Goal: Complete application form: Complete application form

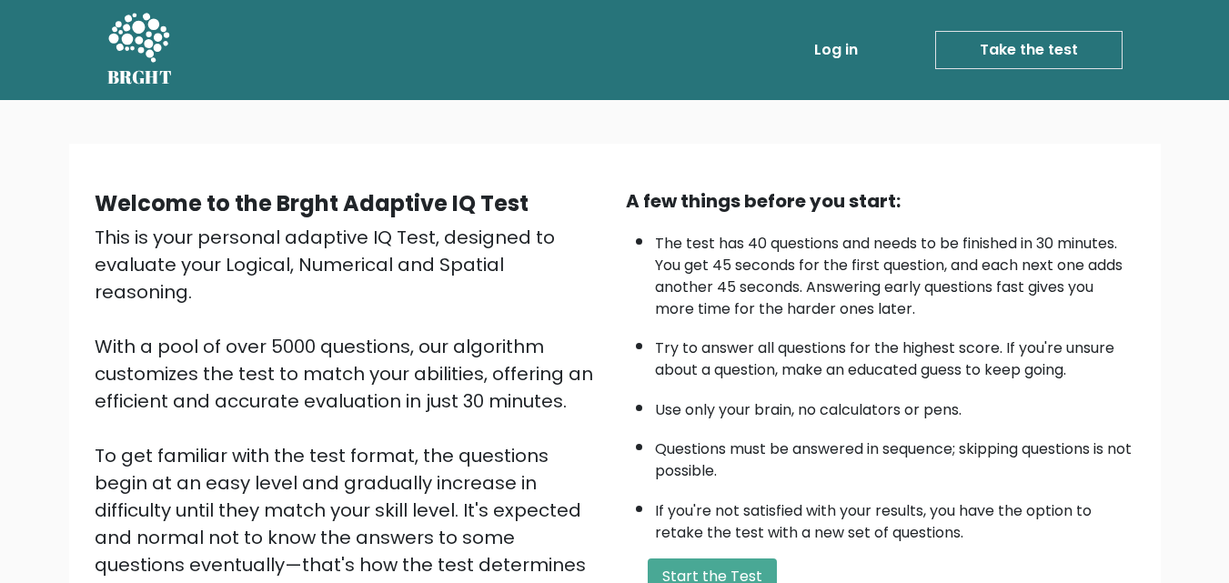
scroll to position [115, 0]
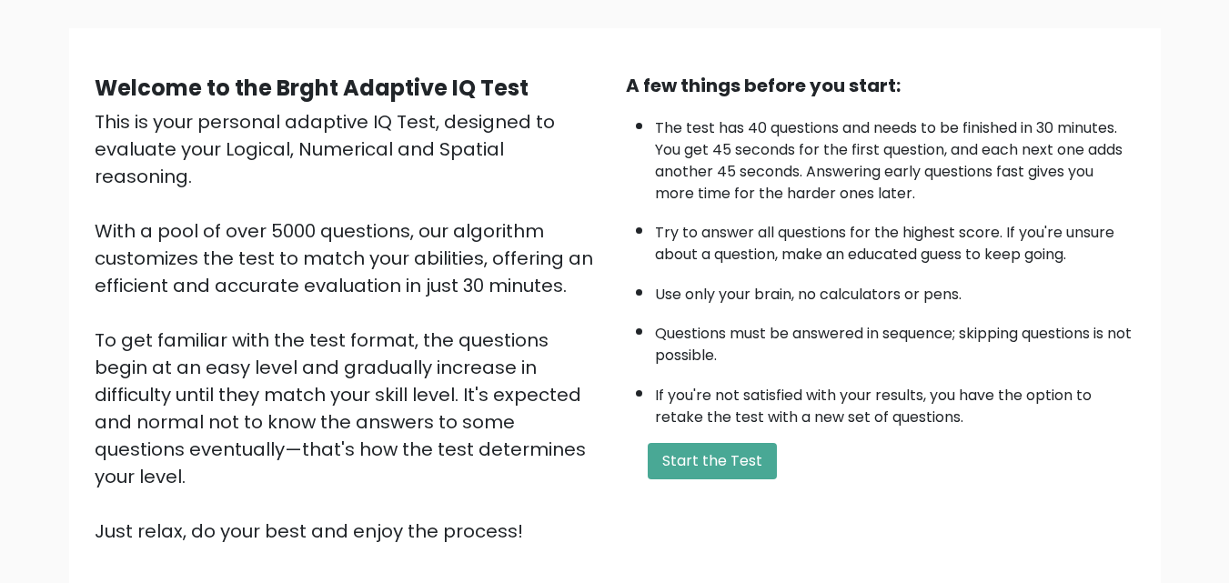
click at [689, 455] on button "Start the Test" at bounding box center [712, 461] width 129 height 36
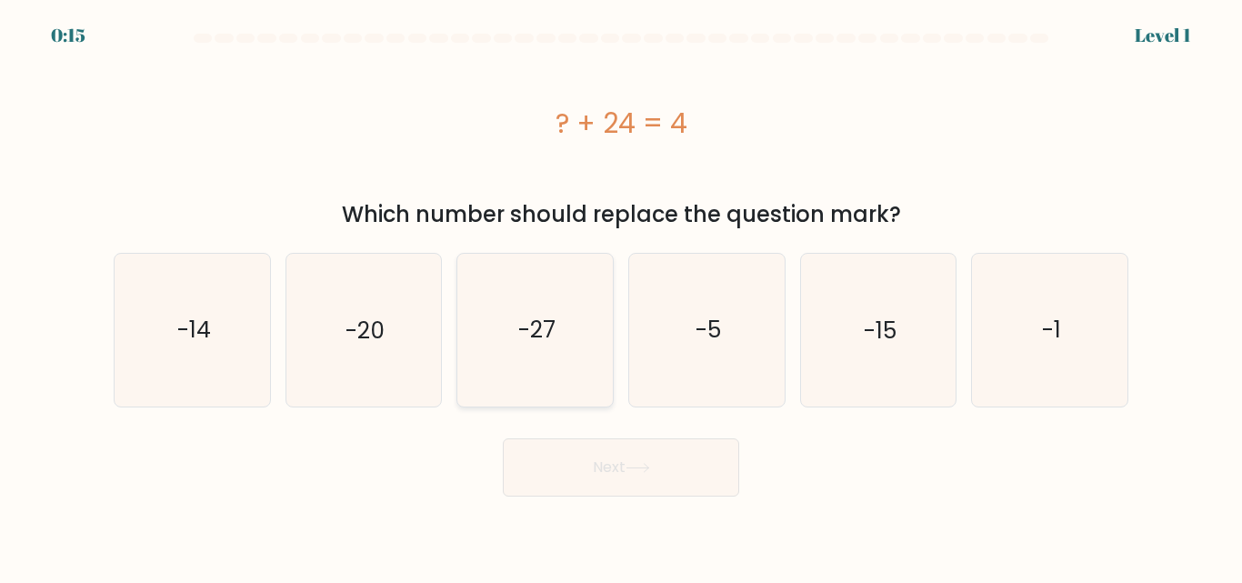
click at [546, 335] on text "-27" at bounding box center [536, 330] width 37 height 32
click at [621, 296] on input "c. -27" at bounding box center [621, 294] width 1 height 5
radio input "true"
click at [616, 446] on button "Next" at bounding box center [621, 467] width 236 height 58
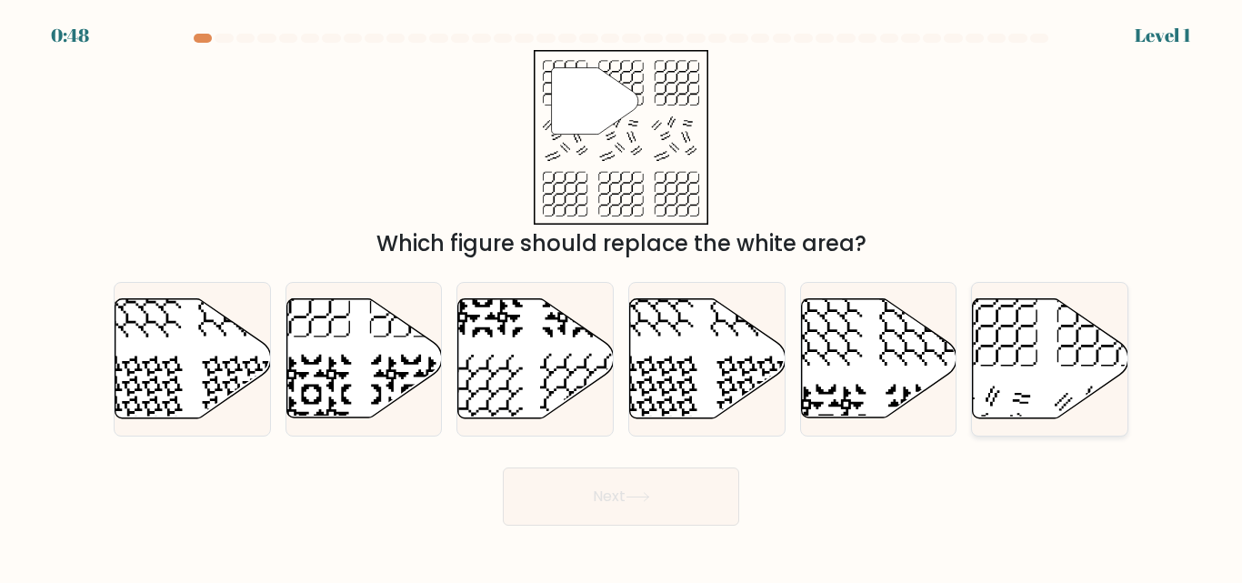
click at [1074, 367] on icon at bounding box center [1051, 358] width 156 height 119
click at [622, 296] on input "f." at bounding box center [621, 294] width 1 height 5
radio input "true"
click at [616, 475] on button "Next" at bounding box center [621, 496] width 236 height 58
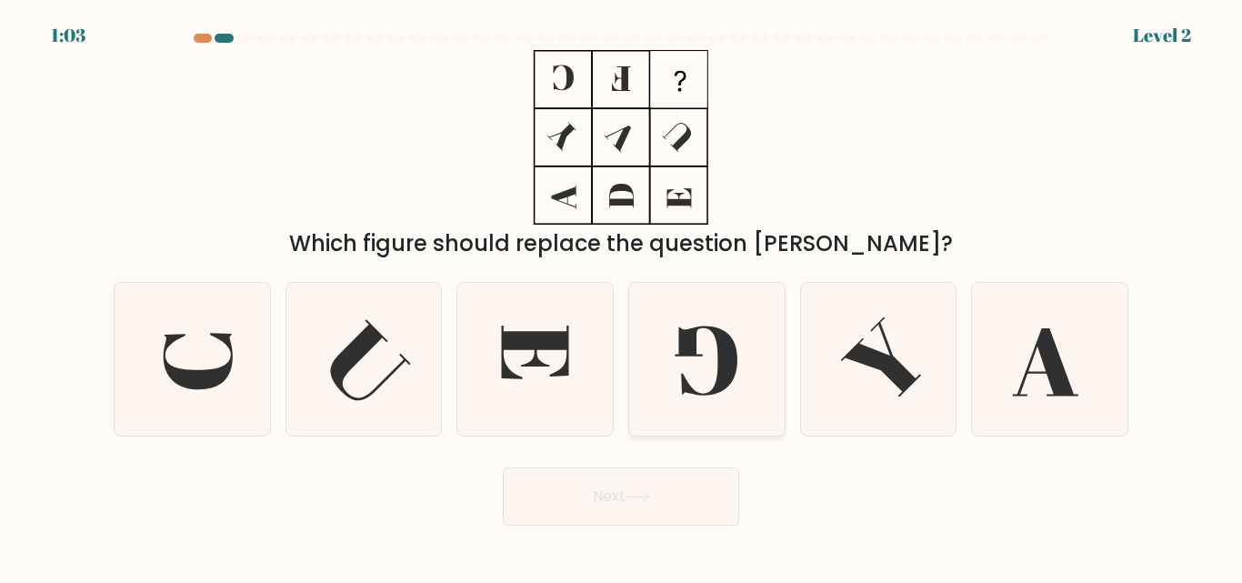
click at [704, 352] on icon at bounding box center [707, 359] width 152 height 152
click at [622, 296] on input "d." at bounding box center [621, 294] width 1 height 5
radio input "true"
click at [600, 475] on button "Next" at bounding box center [621, 496] width 236 height 58
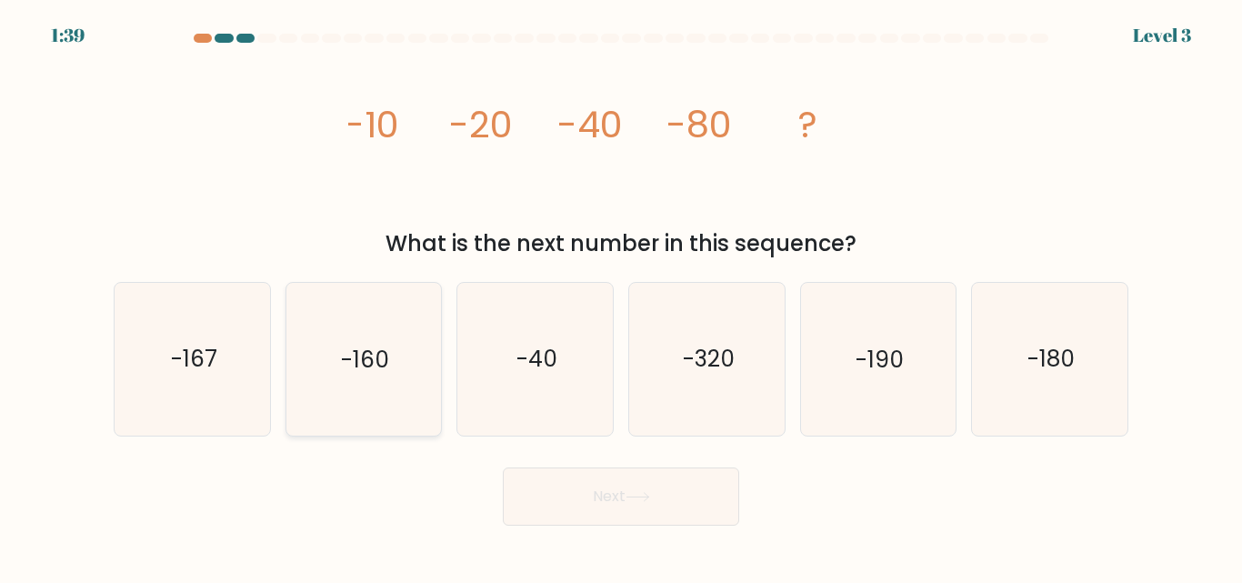
click at [346, 401] on icon "-160" at bounding box center [363, 359] width 152 height 152
click at [621, 296] on input "b. -160" at bounding box center [621, 294] width 1 height 5
radio input "true"
click at [661, 495] on button "Next" at bounding box center [621, 496] width 236 height 58
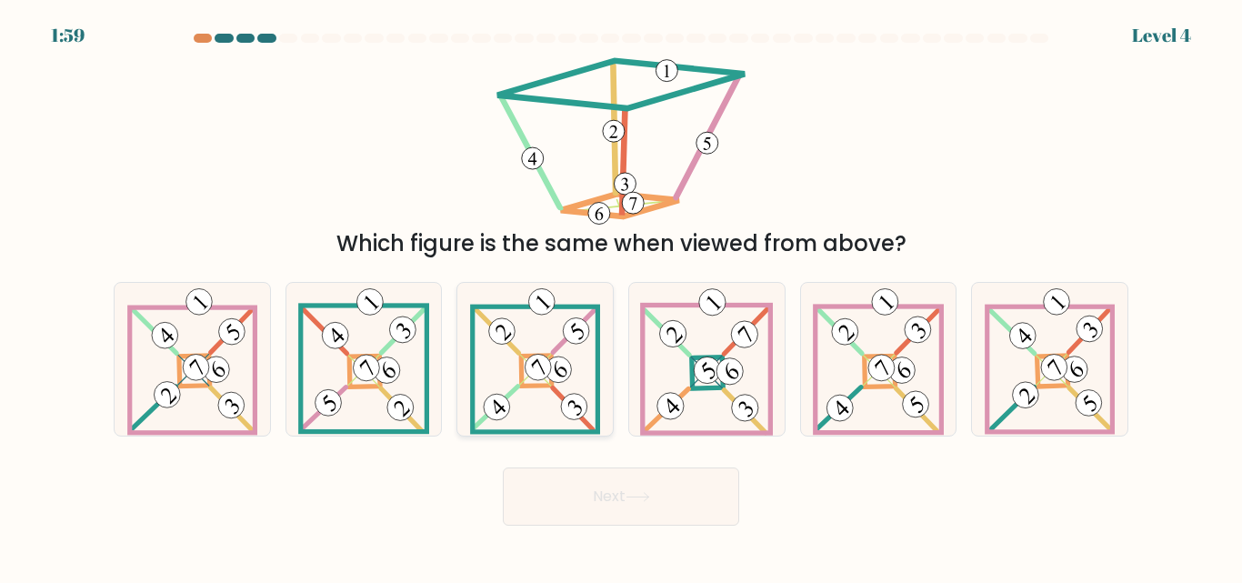
click at [526, 367] on 112 at bounding box center [538, 367] width 37 height 37
click at [621, 296] on input "c." at bounding box center [621, 294] width 1 height 5
radio input "true"
click at [647, 521] on button "Next" at bounding box center [621, 496] width 236 height 58
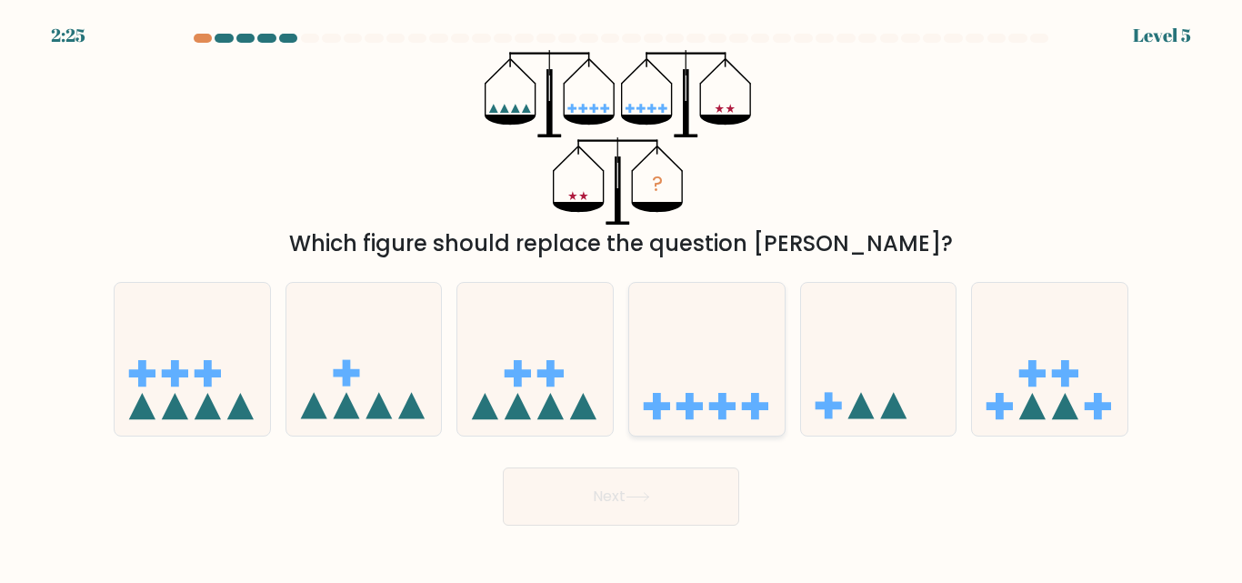
click at [687, 343] on icon at bounding box center [707, 359] width 156 height 128
click at [622, 296] on input "d." at bounding box center [621, 294] width 1 height 5
radio input "true"
click at [683, 479] on button "Next" at bounding box center [621, 496] width 236 height 58
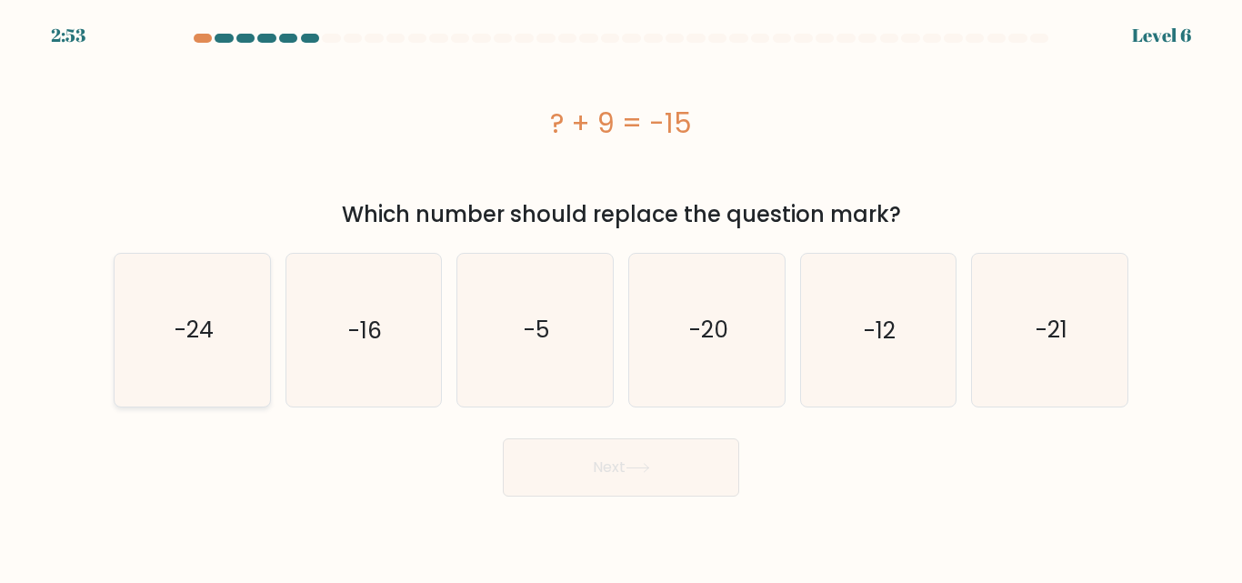
click at [235, 337] on icon "-24" at bounding box center [192, 330] width 152 height 152
click at [621, 296] on input "a. -24" at bounding box center [621, 294] width 1 height 5
radio input "true"
click at [688, 466] on button "Next" at bounding box center [621, 467] width 236 height 58
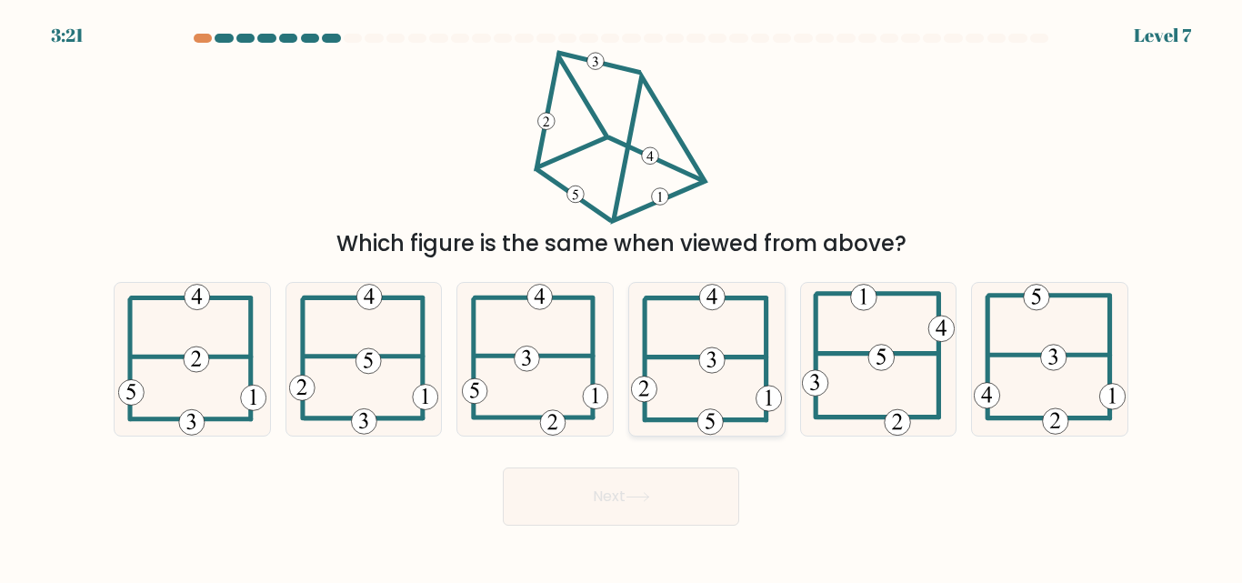
click at [710, 349] on 352 at bounding box center [711, 360] width 25 height 25
click at [622, 296] on input "d." at bounding box center [621, 294] width 1 height 5
radio input "true"
click at [696, 517] on button "Next" at bounding box center [621, 496] width 236 height 58
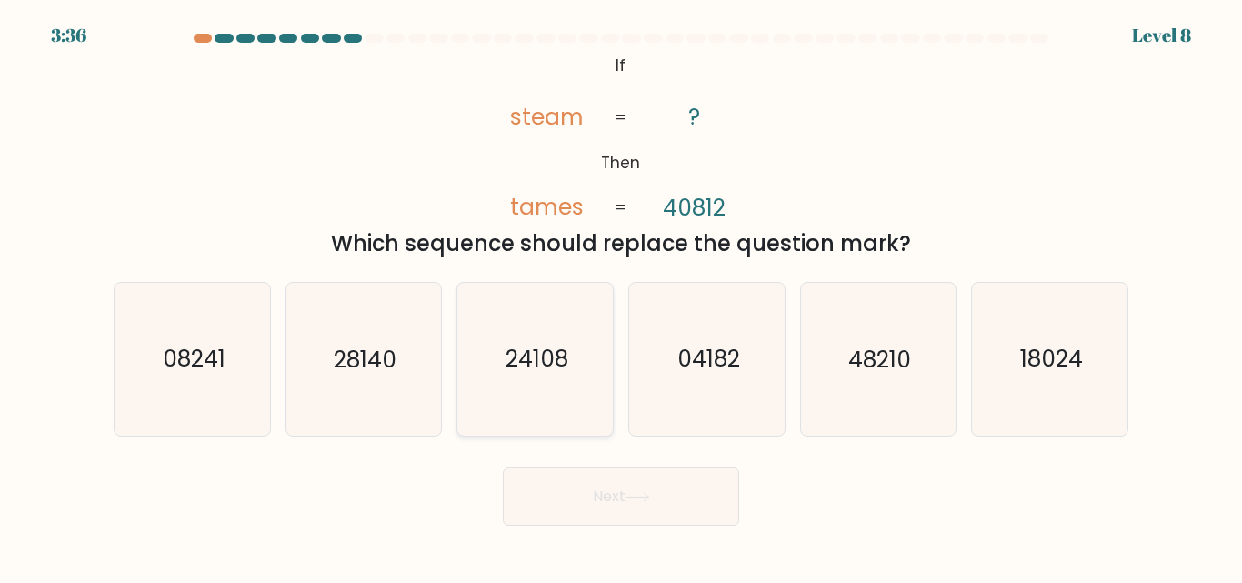
click at [613, 345] on div "24108" at bounding box center [535, 359] width 157 height 154
click at [621, 296] on input "c. 24108" at bounding box center [621, 294] width 1 height 5
radio input "true"
click at [692, 496] on button "Next" at bounding box center [621, 496] width 236 height 58
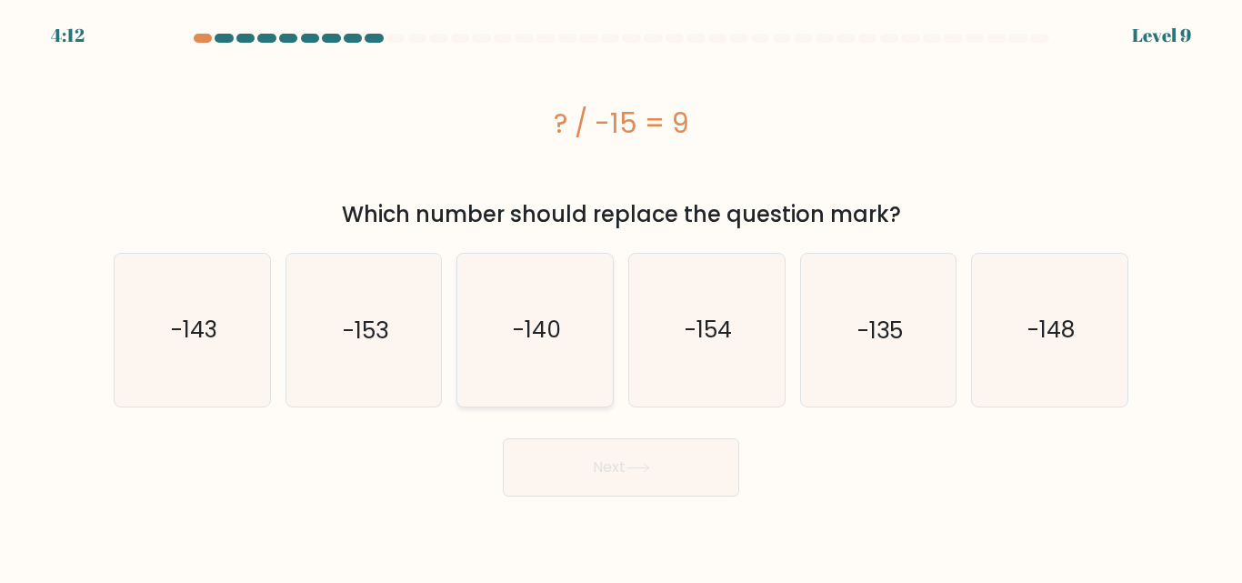
click at [567, 372] on icon "-140" at bounding box center [535, 330] width 152 height 152
click at [621, 296] on input "c. -140" at bounding box center [621, 294] width 1 height 5
radio input "true"
click at [614, 438] on button "Next" at bounding box center [621, 467] width 236 height 58
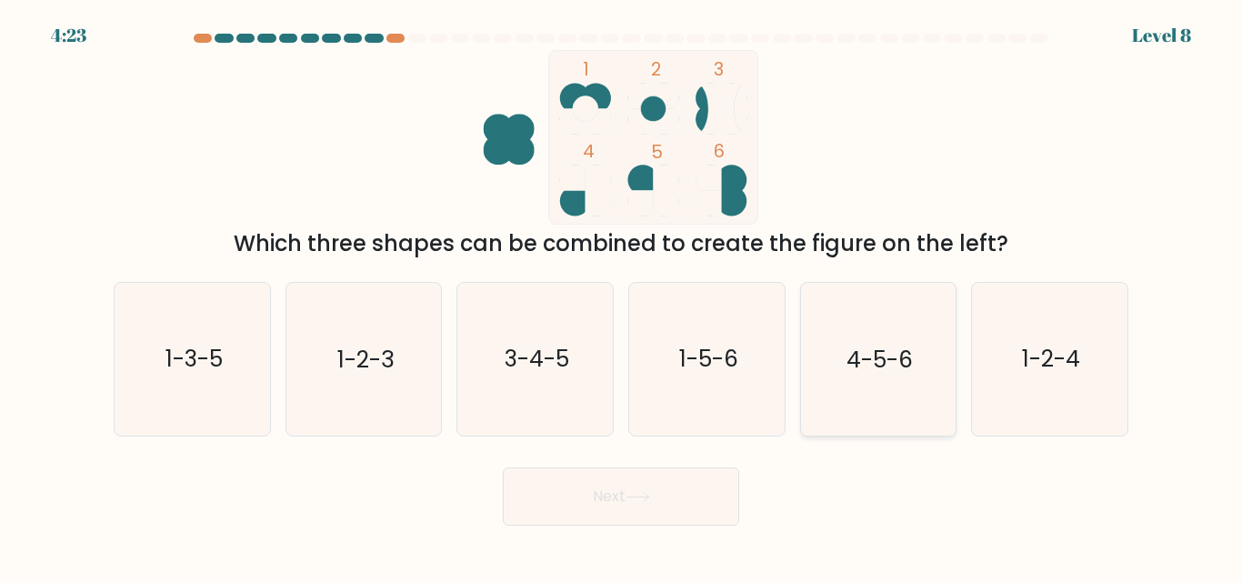
click at [909, 348] on text "4-5-6" at bounding box center [880, 360] width 66 height 32
click at [622, 296] on input "e. 4-5-6" at bounding box center [621, 294] width 1 height 5
radio input "true"
click at [656, 488] on button "Next" at bounding box center [621, 496] width 236 height 58
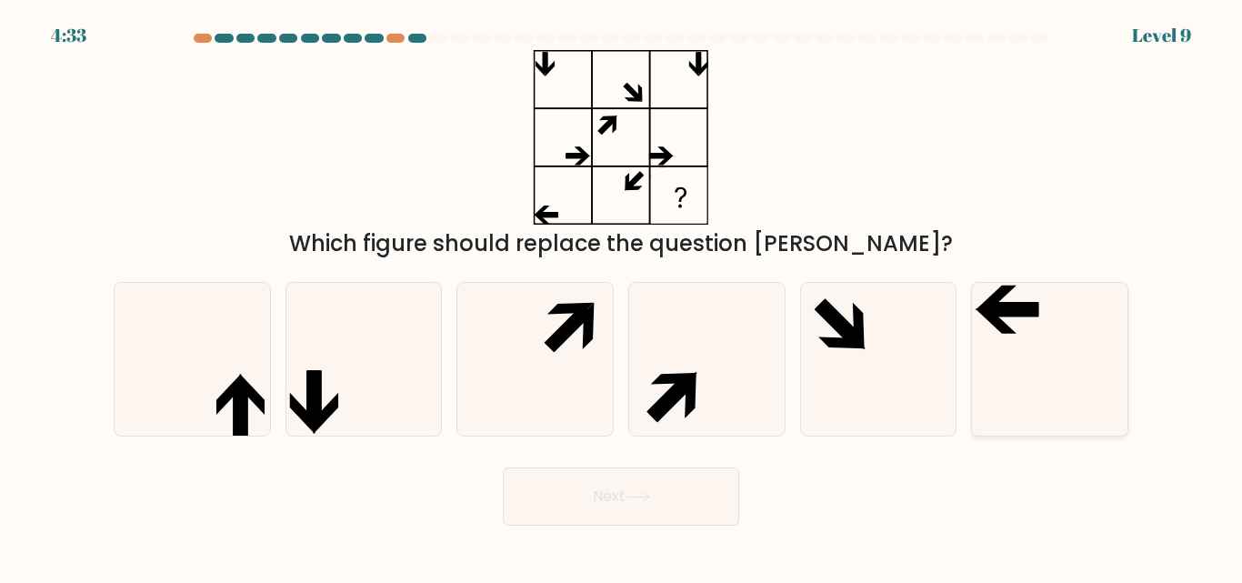
click at [997, 347] on icon at bounding box center [1050, 359] width 152 height 152
click at [622, 296] on input "f." at bounding box center [621, 294] width 1 height 5
radio input "true"
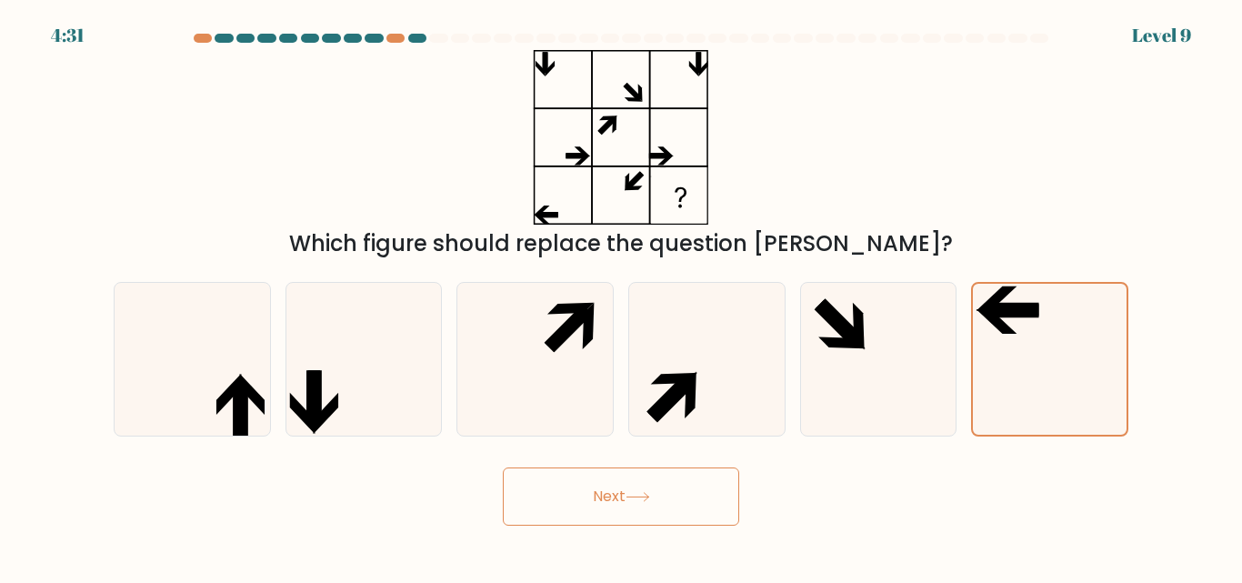
click at [674, 493] on button "Next" at bounding box center [621, 496] width 236 height 58
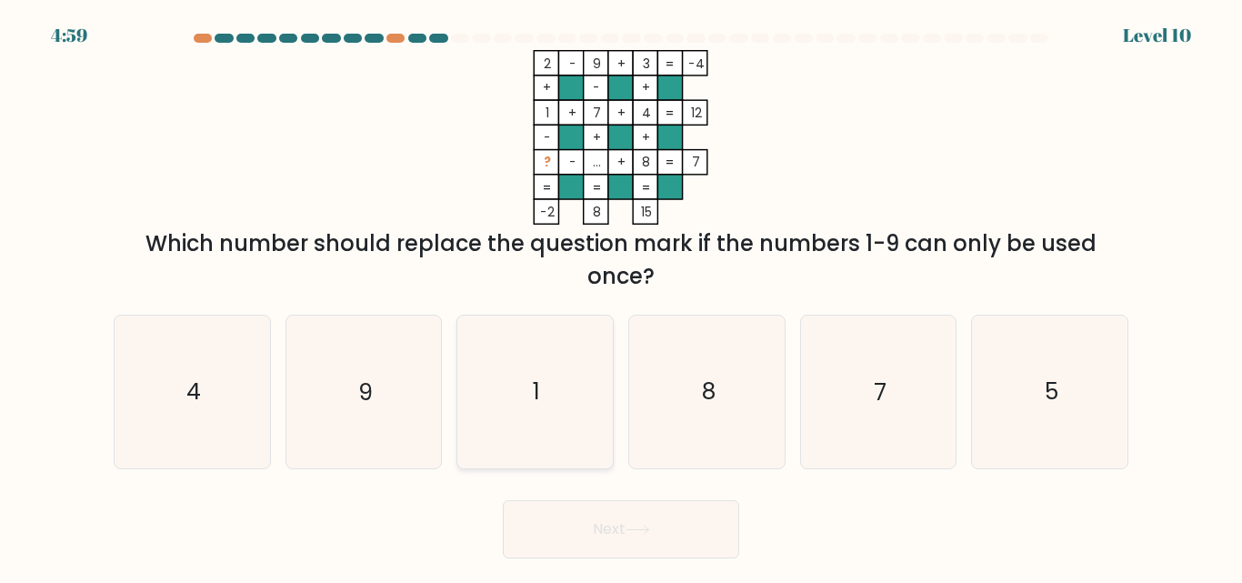
click at [576, 388] on icon "1" at bounding box center [535, 392] width 152 height 152
click at [621, 296] on input "c. 1" at bounding box center [621, 294] width 1 height 5
radio input "true"
click at [237, 404] on icon "4" at bounding box center [192, 392] width 152 height 152
click at [621, 296] on input "a. 4" at bounding box center [621, 294] width 1 height 5
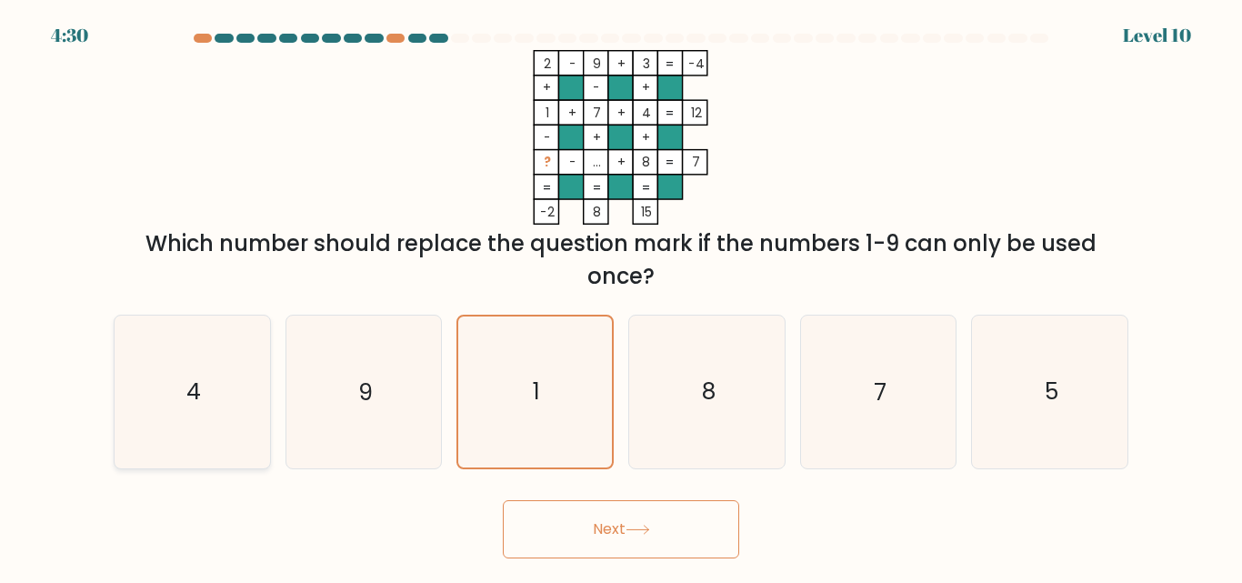
radio input "true"
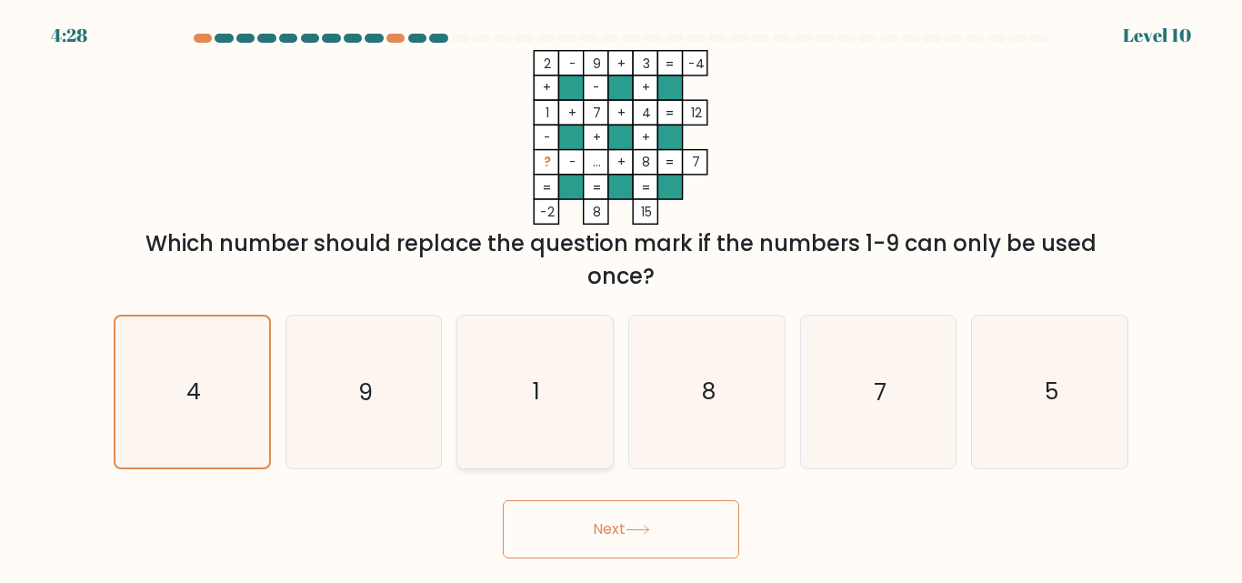
click at [537, 401] on text "1" at bounding box center [536, 393] width 7 height 32
click at [621, 296] on input "c. 1" at bounding box center [621, 294] width 1 height 5
radio input "true"
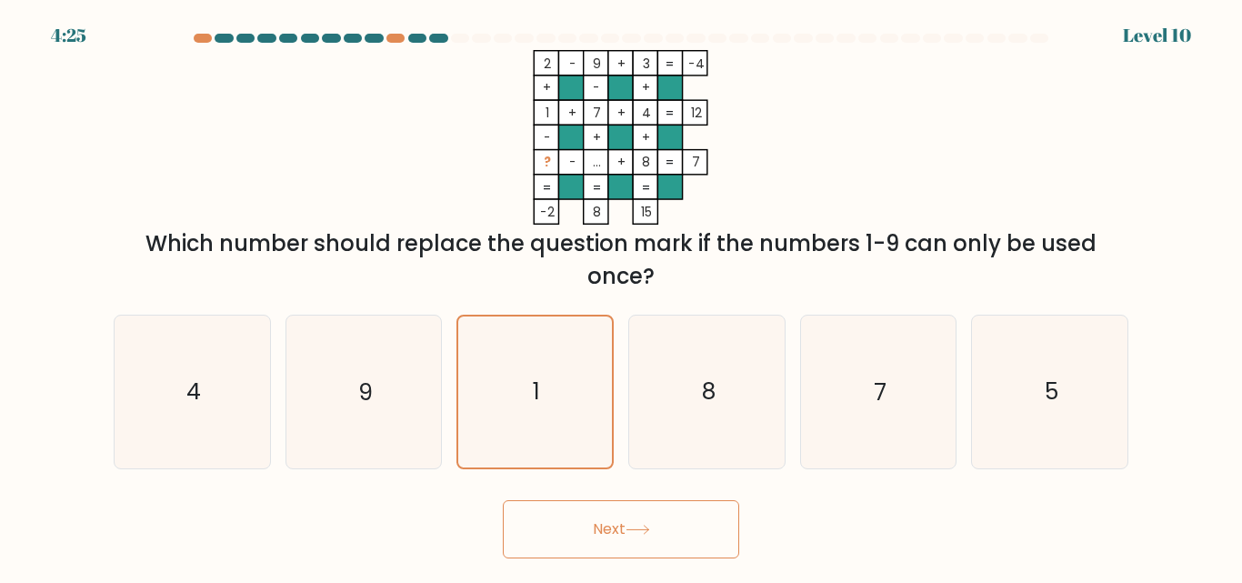
click at [647, 514] on button "Next" at bounding box center [621, 529] width 236 height 58
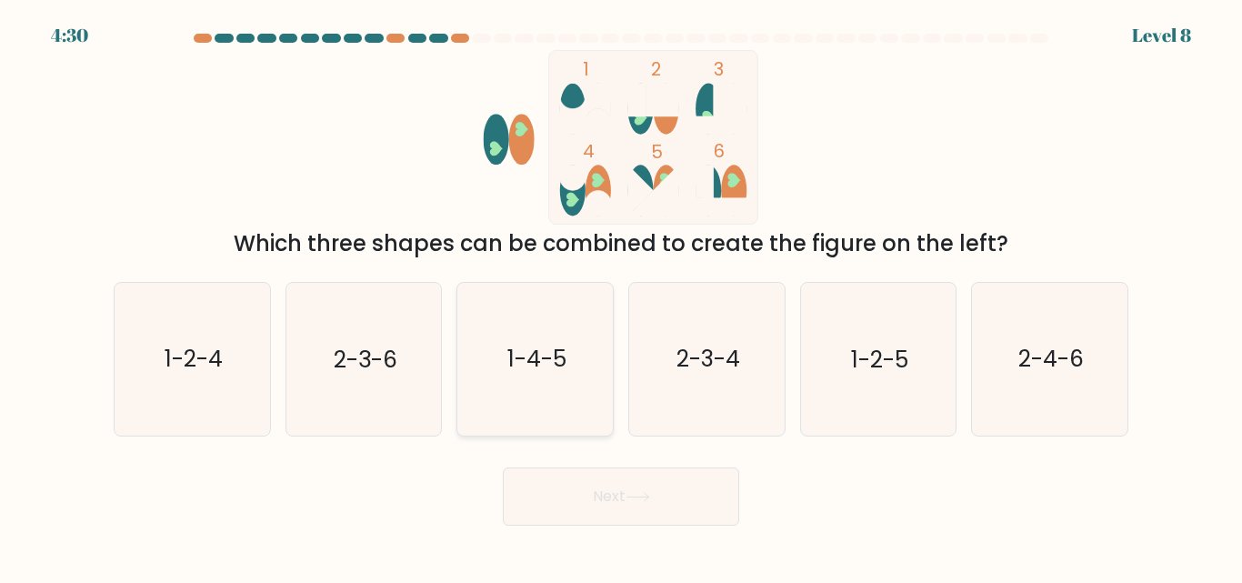
click at [551, 365] on text "1-4-5" at bounding box center [536, 360] width 59 height 32
click at [621, 296] on input "c. 1-4-5" at bounding box center [621, 294] width 1 height 5
radio input "true"
click at [633, 488] on button "Next" at bounding box center [621, 496] width 236 height 58
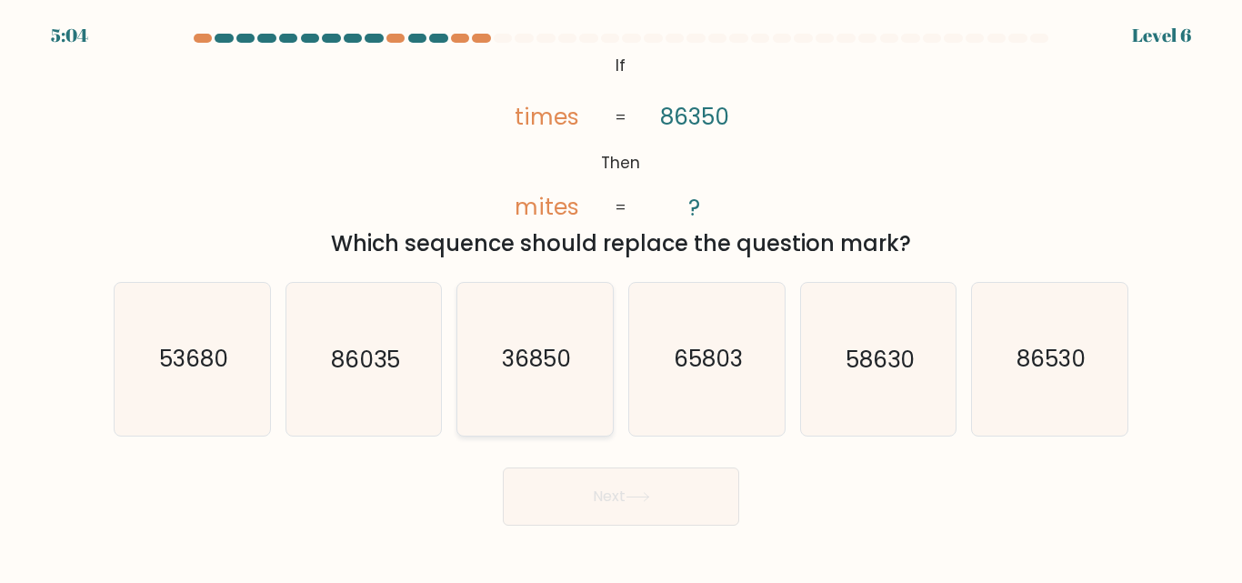
click at [566, 395] on icon "36850" at bounding box center [535, 359] width 152 height 152
click at [621, 296] on input "c. 36850" at bounding box center [621, 294] width 1 height 5
radio input "true"
click at [632, 492] on icon at bounding box center [638, 497] width 25 height 10
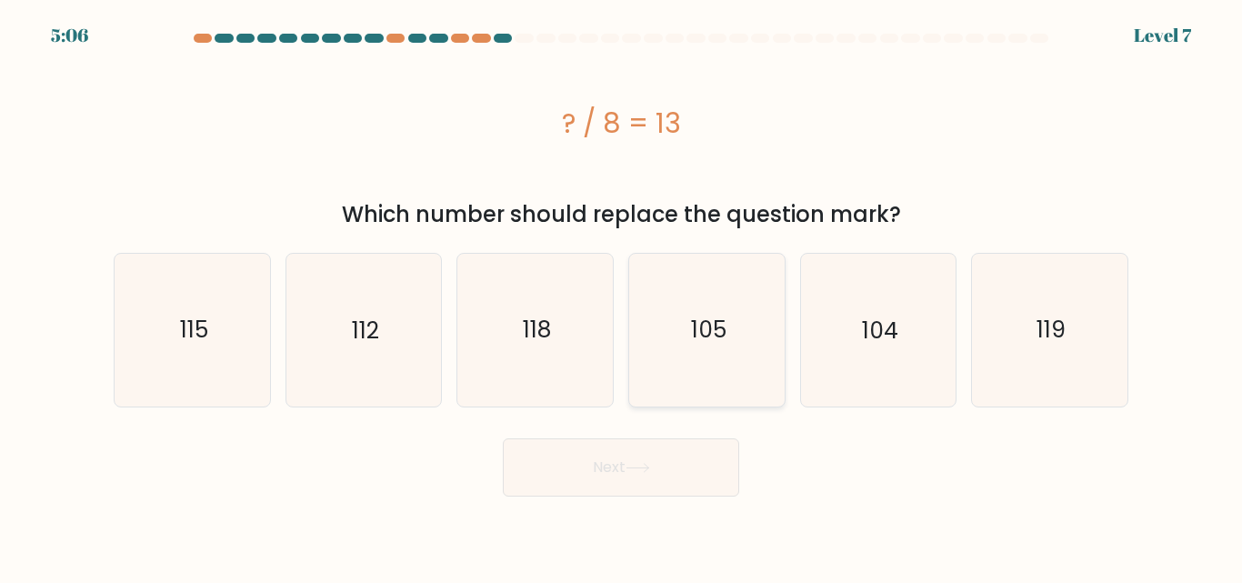
click at [738, 352] on icon "105" at bounding box center [707, 330] width 152 height 152
click at [622, 296] on input "d. 105" at bounding box center [621, 294] width 1 height 5
radio input "true"
click at [640, 486] on button "Next" at bounding box center [621, 467] width 236 height 58
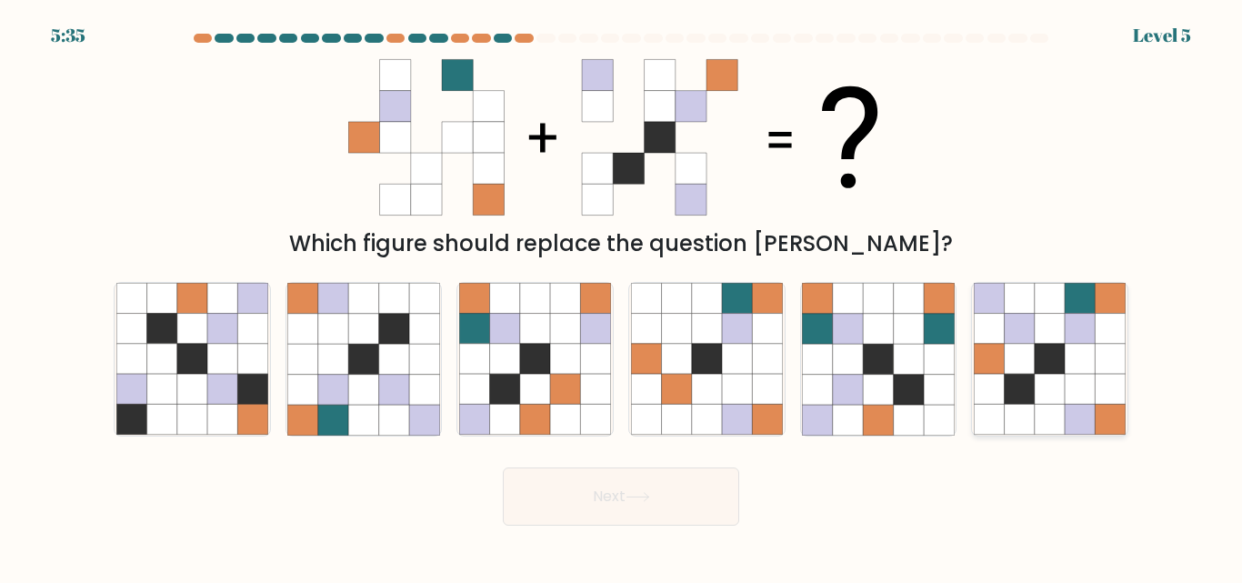
click at [1105, 336] on icon at bounding box center [1111, 329] width 30 height 30
click at [622, 296] on input "f." at bounding box center [621, 294] width 1 height 5
radio input "true"
click at [676, 493] on button "Next" at bounding box center [621, 496] width 236 height 58
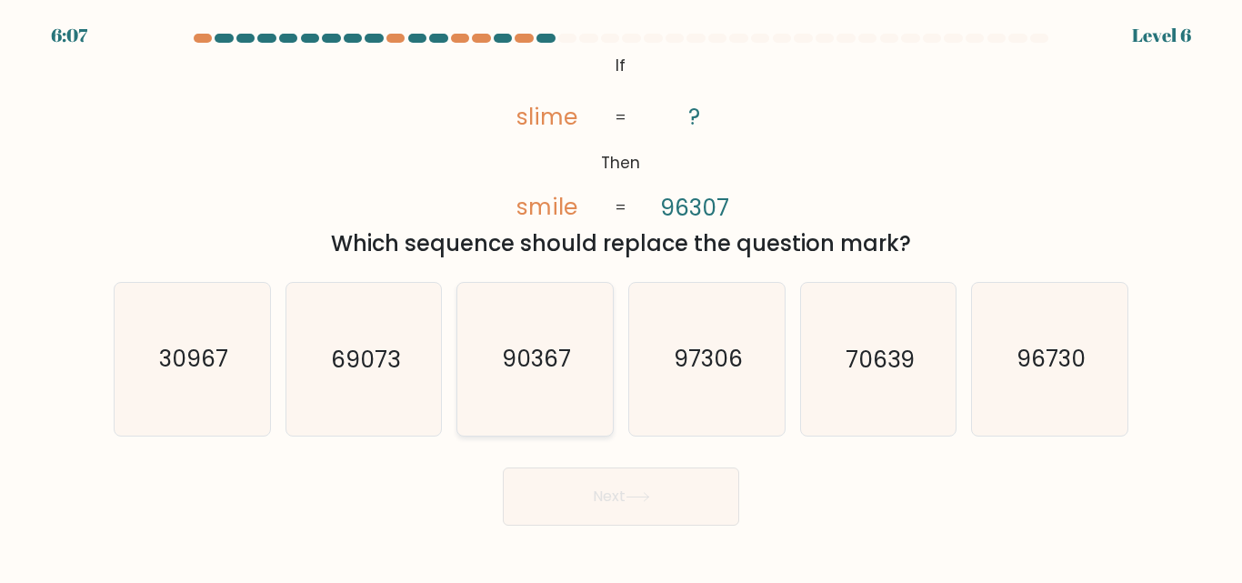
click at [567, 401] on icon "90367" at bounding box center [535, 359] width 152 height 152
click at [621, 296] on input "c. 90367" at bounding box center [621, 294] width 1 height 5
radio input "true"
click at [629, 527] on body "6:06 Level 6 If" at bounding box center [621, 291] width 1242 height 583
click at [610, 496] on button "Next" at bounding box center [621, 496] width 236 height 58
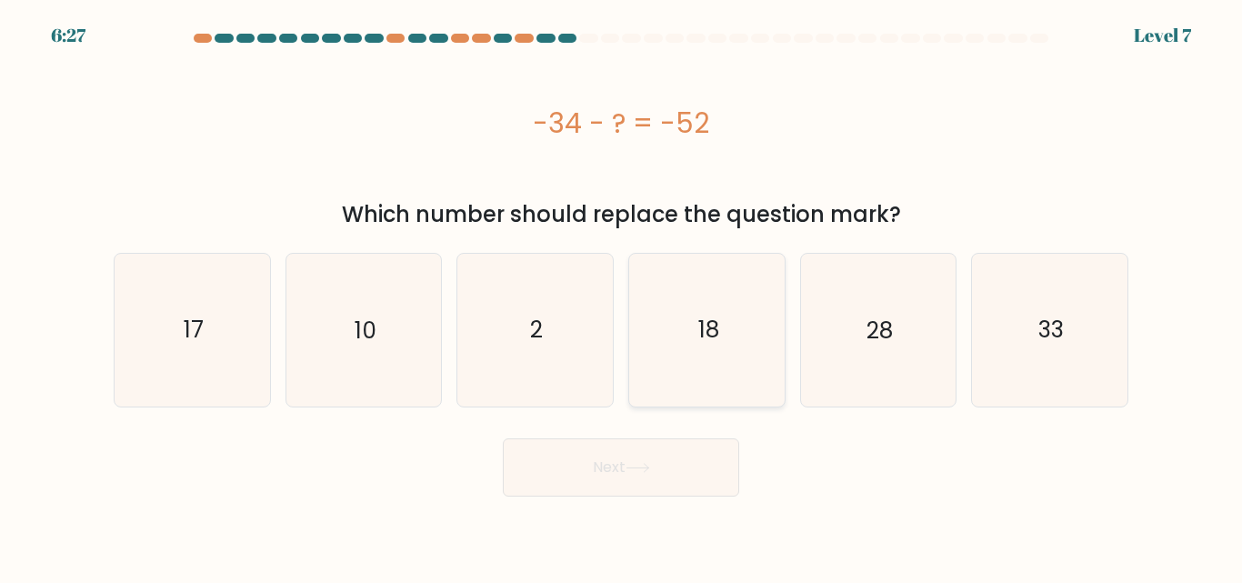
click at [732, 346] on icon "18" at bounding box center [707, 330] width 152 height 152
click at [622, 296] on input "d. 18" at bounding box center [621, 294] width 1 height 5
radio input "true"
click at [658, 462] on button "Next" at bounding box center [621, 467] width 236 height 58
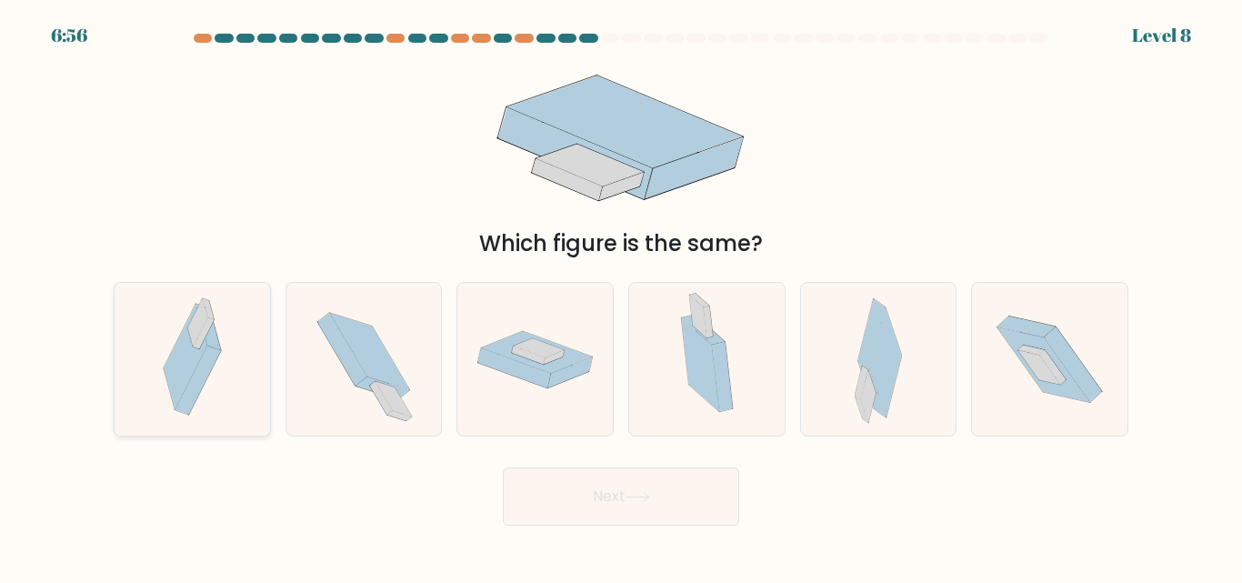
click at [204, 379] on icon at bounding box center [198, 380] width 45 height 68
click at [621, 296] on input "a." at bounding box center [621, 294] width 1 height 5
radio input "true"
click at [204, 379] on icon at bounding box center [198, 379] width 45 height 67
click at [621, 296] on input "a." at bounding box center [621, 294] width 1 height 5
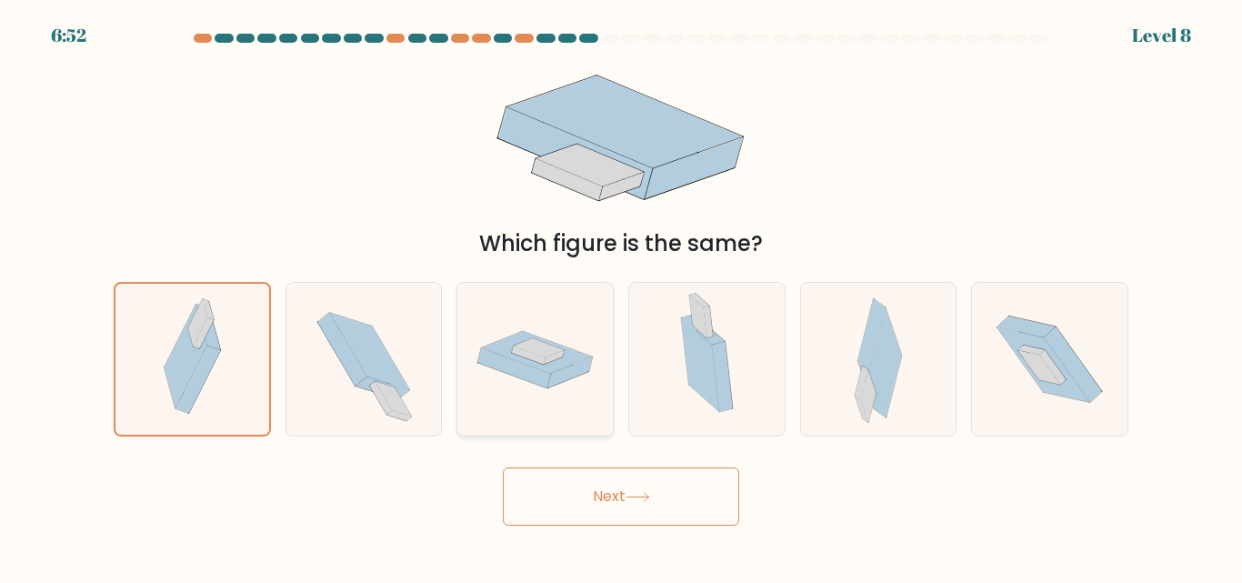
click at [524, 356] on icon at bounding box center [528, 355] width 33 height 18
click at [621, 296] on input "c." at bounding box center [621, 294] width 1 height 5
radio input "true"
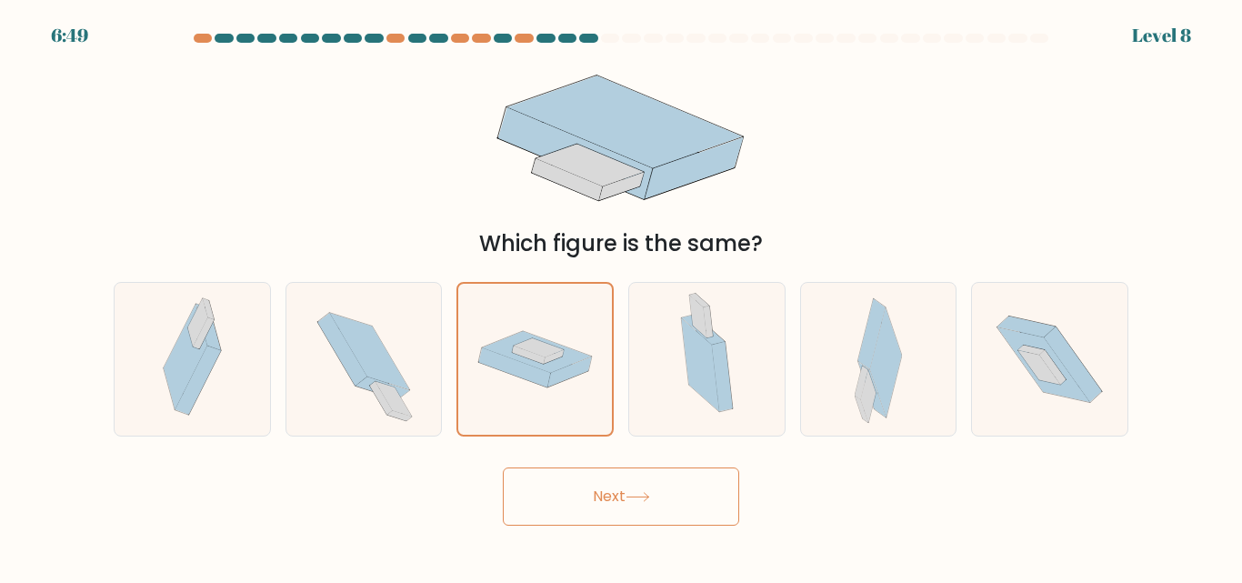
click at [638, 482] on button "Next" at bounding box center [621, 496] width 236 height 58
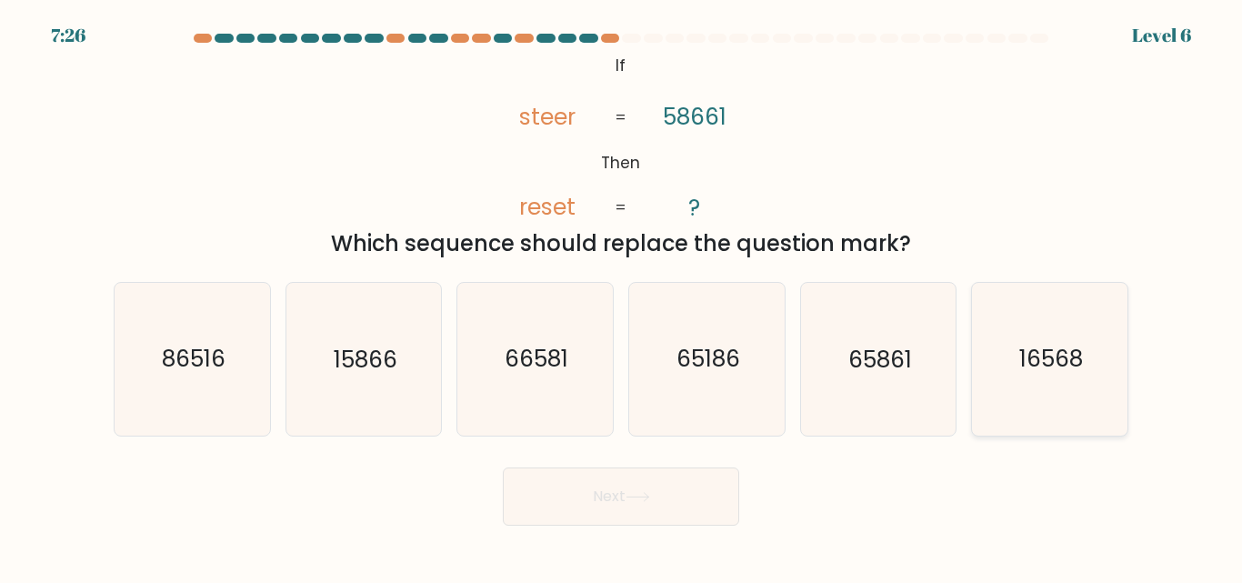
click at [981, 330] on icon "16568" at bounding box center [1050, 359] width 152 height 152
click at [622, 296] on input "f. 16568" at bounding box center [621, 294] width 1 height 5
radio input "true"
click at [614, 507] on button "Next" at bounding box center [621, 496] width 236 height 58
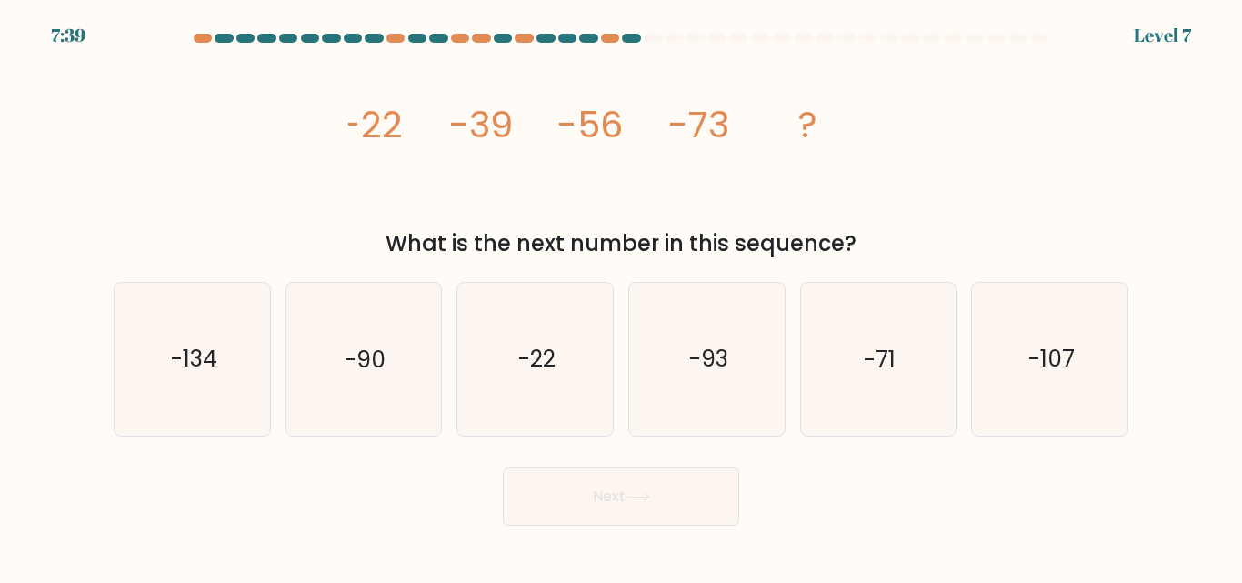
click at [885, 235] on div "What is the next number in this sequence?" at bounding box center [621, 243] width 993 height 33
click at [729, 356] on icon "-93" at bounding box center [707, 359] width 152 height 152
click at [622, 296] on input "d. -93" at bounding box center [621, 294] width 1 height 5
radio input "true"
click at [650, 469] on button "Next" at bounding box center [621, 496] width 236 height 58
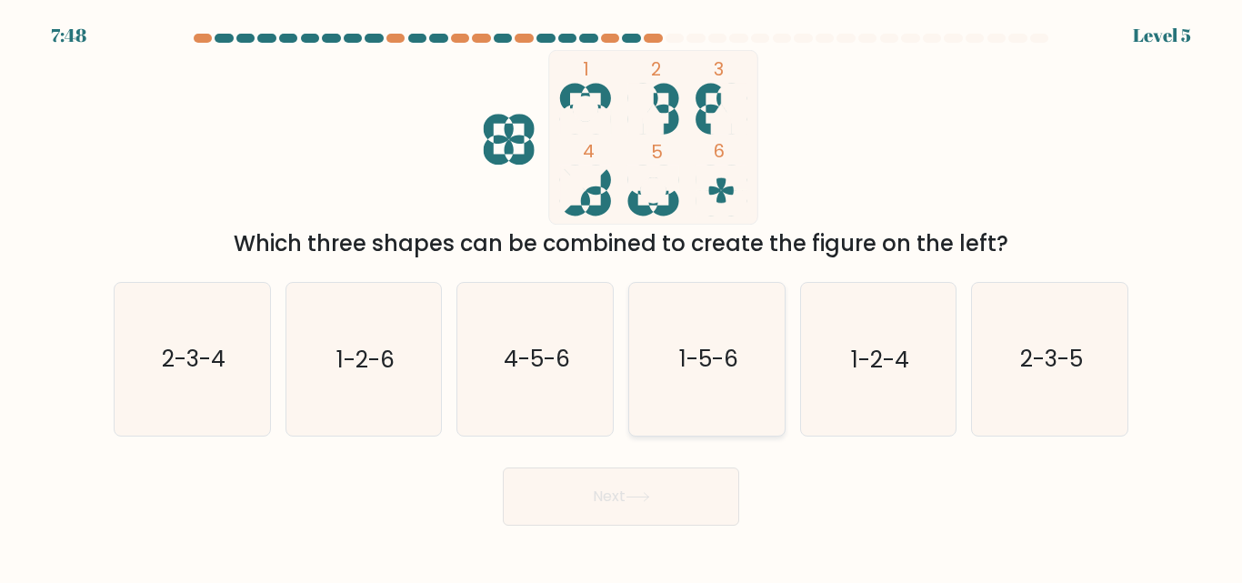
click at [740, 360] on icon "1-5-6" at bounding box center [707, 359] width 152 height 152
click at [622, 296] on input "d. 1-5-6" at bounding box center [621, 294] width 1 height 5
radio input "true"
click at [686, 495] on button "Next" at bounding box center [621, 496] width 236 height 58
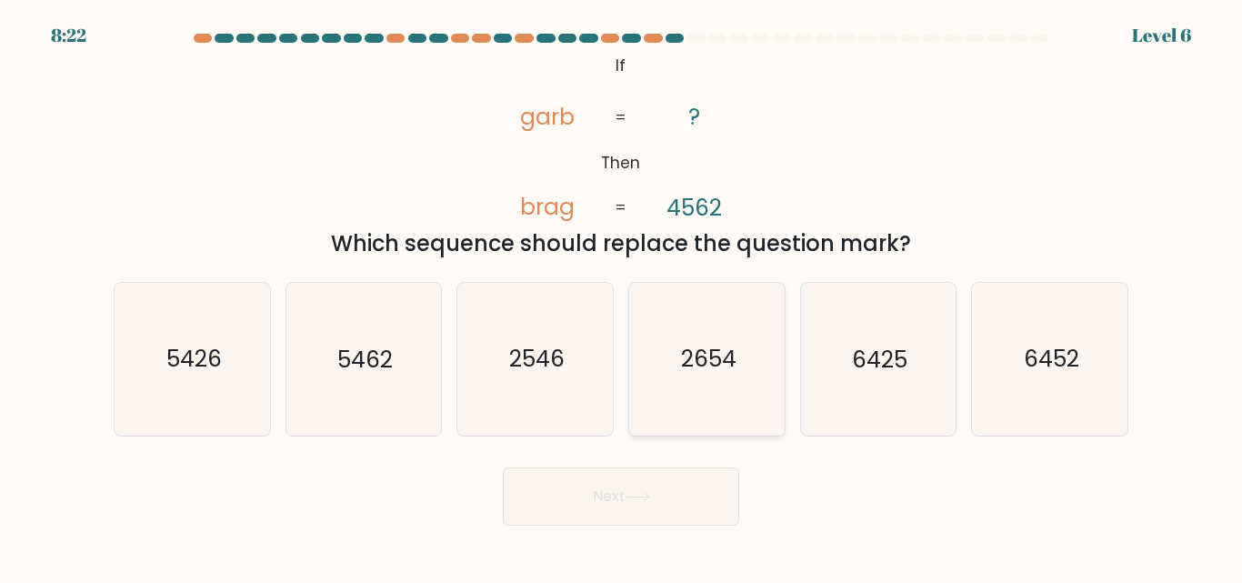
click at [729, 368] on text "2654" at bounding box center [707, 360] width 55 height 32
click at [622, 296] on input "d. 2654" at bounding box center [621, 294] width 1 height 5
radio input "true"
click at [694, 509] on button "Next" at bounding box center [621, 496] width 236 height 58
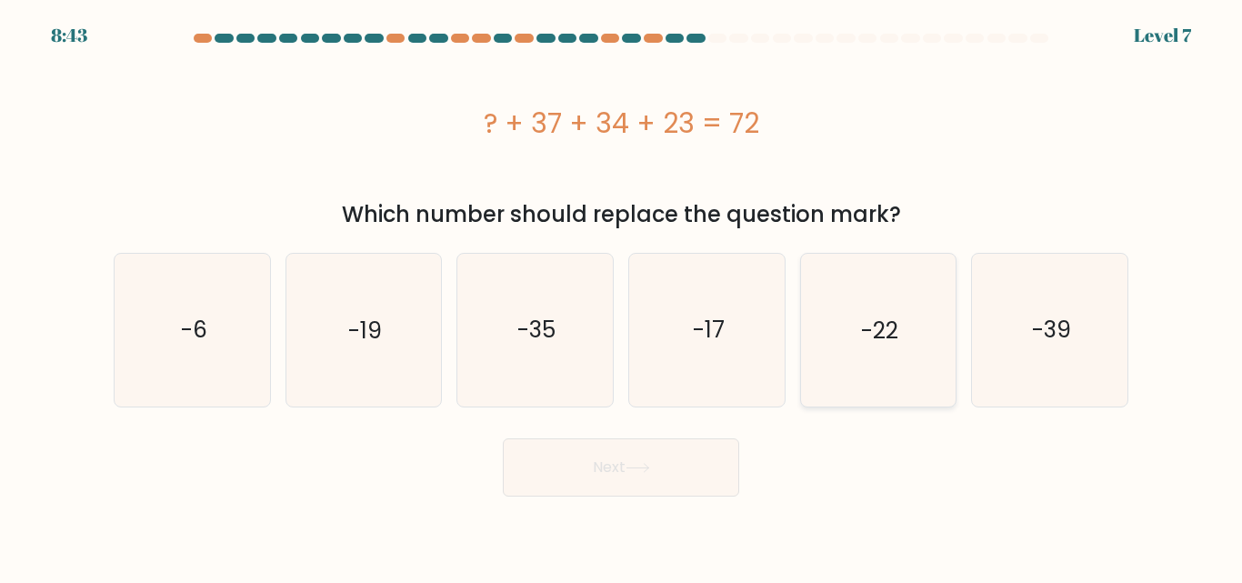
click at [917, 316] on icon "-22" at bounding box center [878, 330] width 152 height 152
click at [622, 296] on input "e. -22" at bounding box center [621, 294] width 1 height 5
radio input "true"
click at [626, 465] on button "Next" at bounding box center [621, 467] width 236 height 58
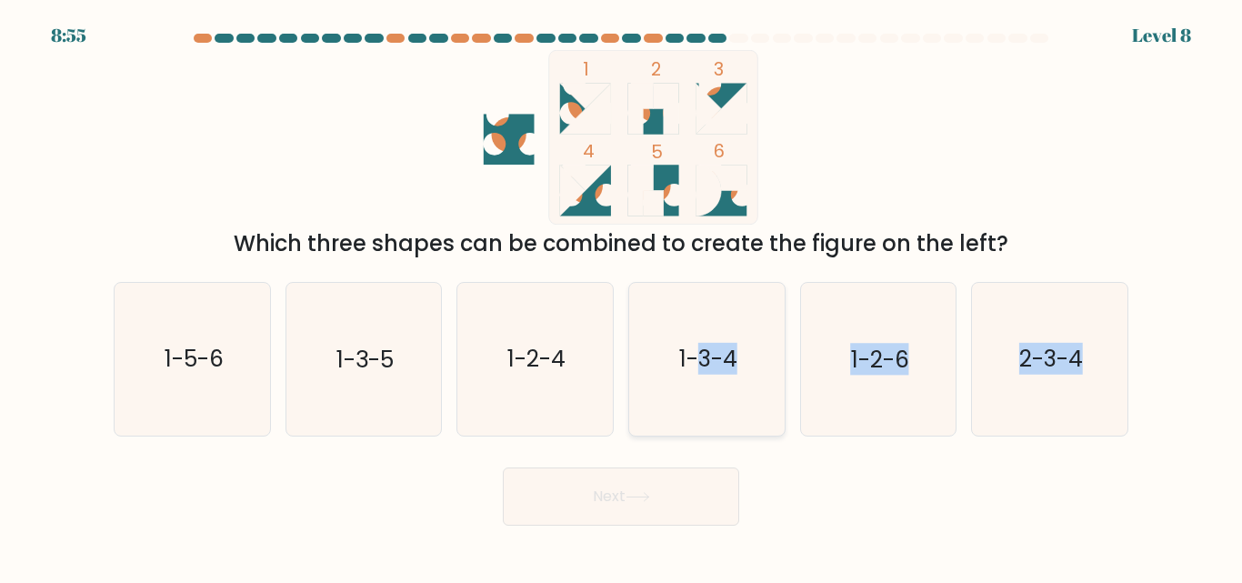
drag, startPoint x: 700, startPoint y: 448, endPoint x: 695, endPoint y: 424, distance: 25.2
click at [695, 424] on form at bounding box center [621, 280] width 1242 height 492
click at [695, 424] on icon "1-3-4" at bounding box center [707, 359] width 152 height 152
click at [622, 296] on input "d. 1-3-4" at bounding box center [621, 294] width 1 height 5
radio input "true"
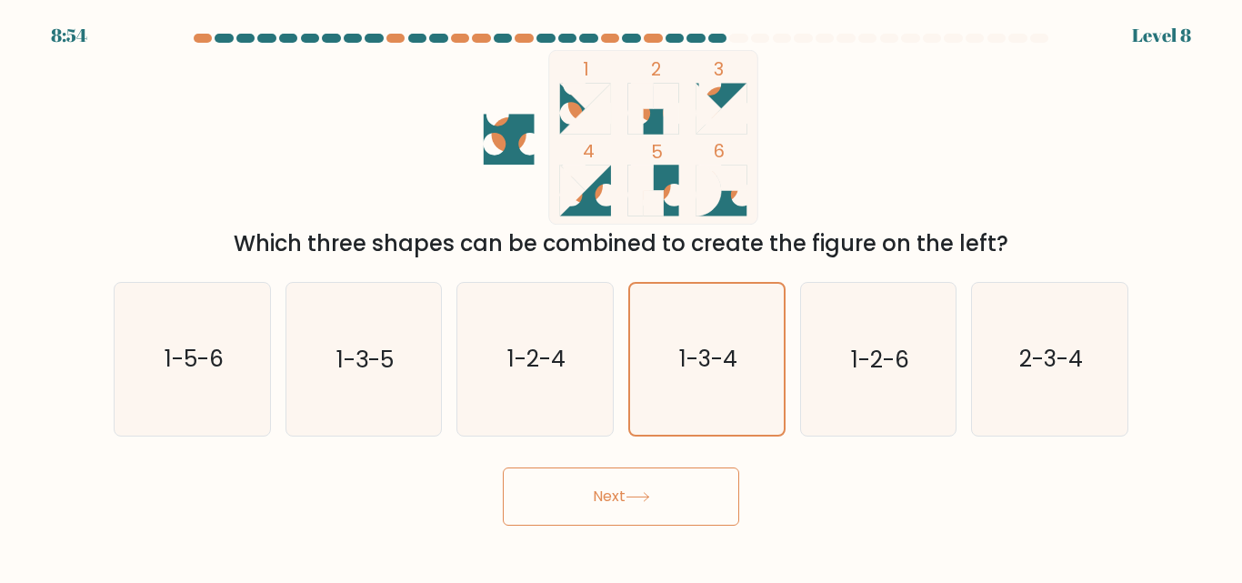
click at [672, 511] on button "Next" at bounding box center [621, 496] width 236 height 58
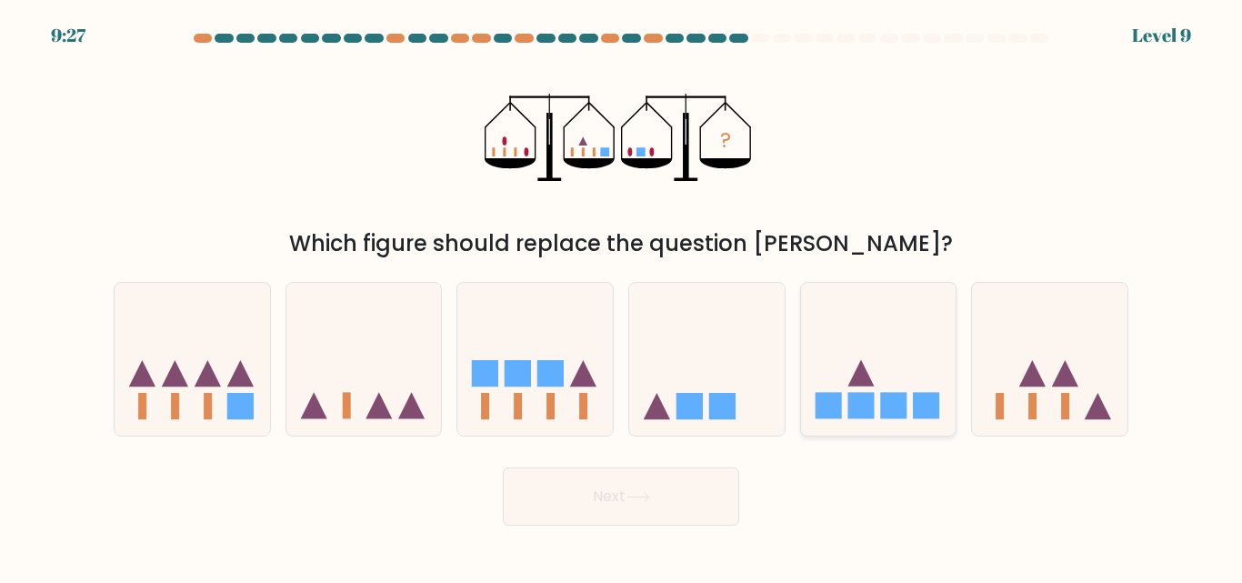
click at [862, 396] on rect at bounding box center [861, 406] width 26 height 26
click at [622, 296] on input "e." at bounding box center [621, 294] width 1 height 5
radio input "true"
click at [319, 386] on icon at bounding box center [364, 359] width 156 height 128
click at [621, 296] on input "b." at bounding box center [621, 294] width 1 height 5
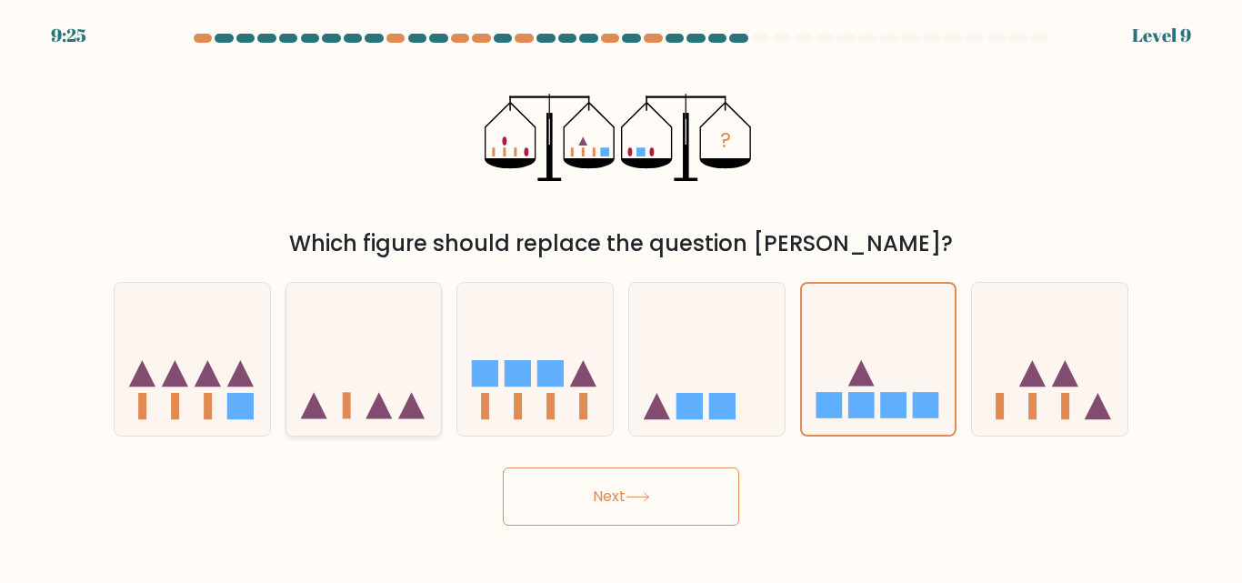
radio input "true"
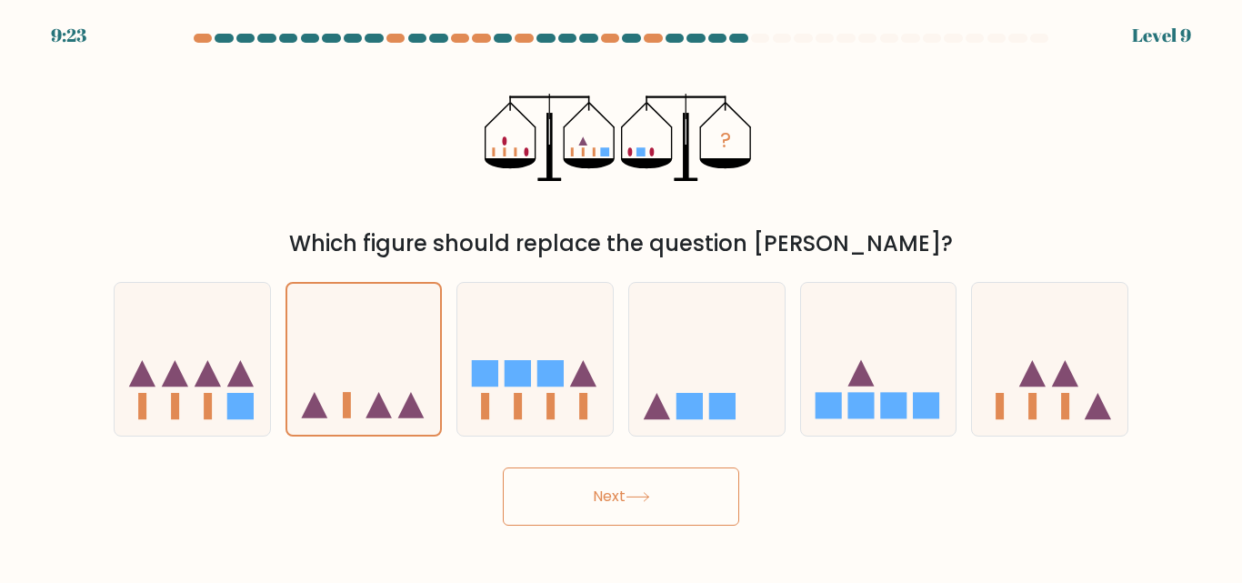
click at [671, 507] on button "Next" at bounding box center [621, 496] width 236 height 58
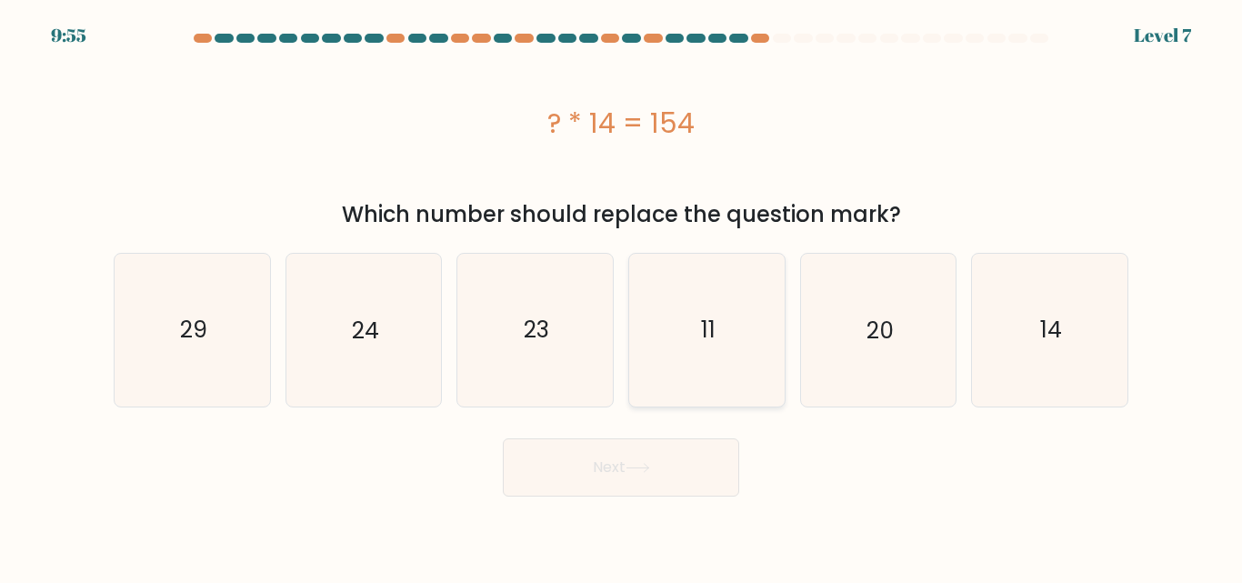
click at [748, 325] on icon "11" at bounding box center [707, 330] width 152 height 152
click at [622, 296] on input "d. 11" at bounding box center [621, 294] width 1 height 5
radio input "true"
click at [594, 492] on button "Next" at bounding box center [621, 467] width 236 height 58
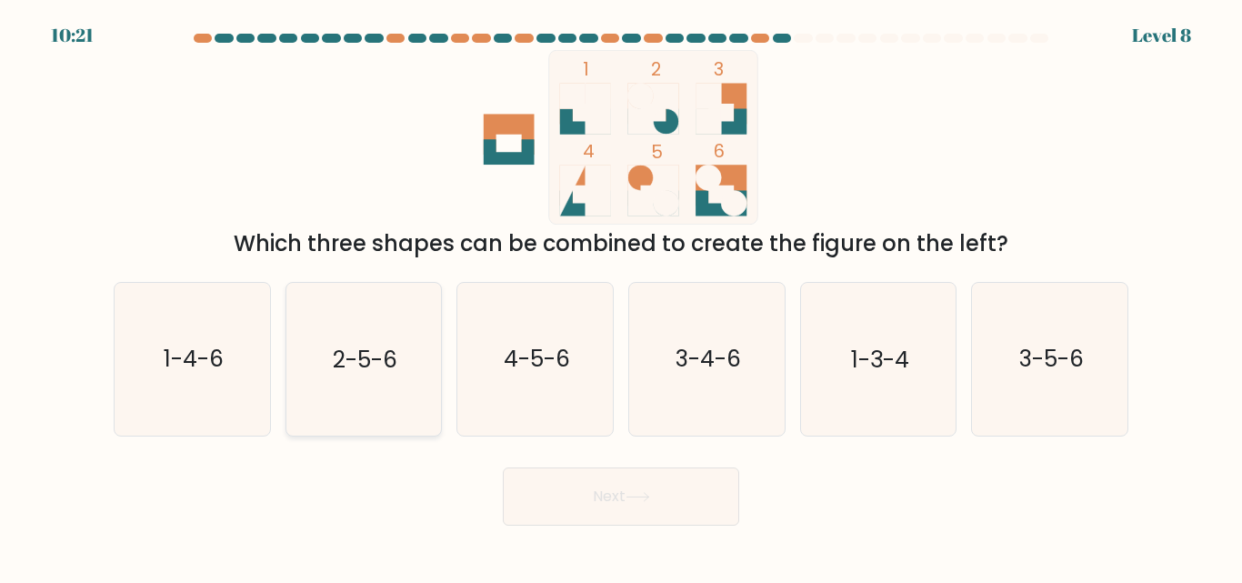
click at [377, 366] on text "2-5-6" at bounding box center [365, 360] width 65 height 32
click at [621, 296] on input "b. 2-5-6" at bounding box center [621, 294] width 1 height 5
radio input "true"
click at [602, 493] on button "Next" at bounding box center [621, 496] width 236 height 58
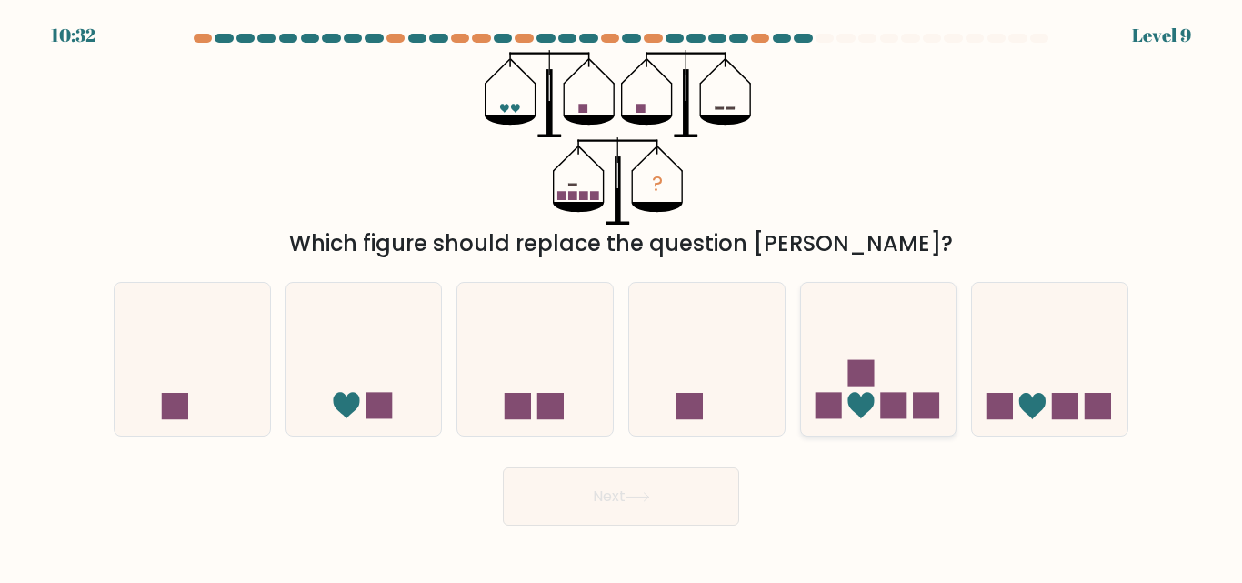
click at [905, 330] on icon at bounding box center [879, 359] width 156 height 128
click at [622, 296] on input "e." at bounding box center [621, 294] width 1 height 5
radio input "true"
click at [674, 492] on button "Next" at bounding box center [621, 496] width 236 height 58
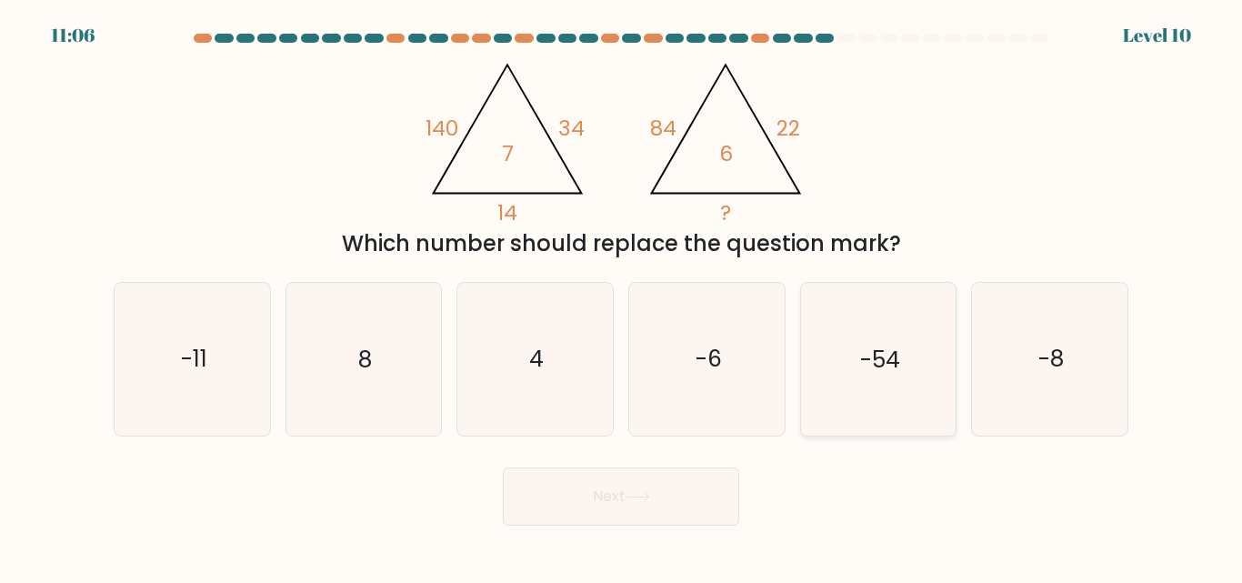
click at [838, 354] on icon "-54" at bounding box center [878, 359] width 152 height 152
click at [622, 296] on input "e. -54" at bounding box center [621, 294] width 1 height 5
radio input "true"
click at [698, 470] on button "Next" at bounding box center [621, 496] width 236 height 58
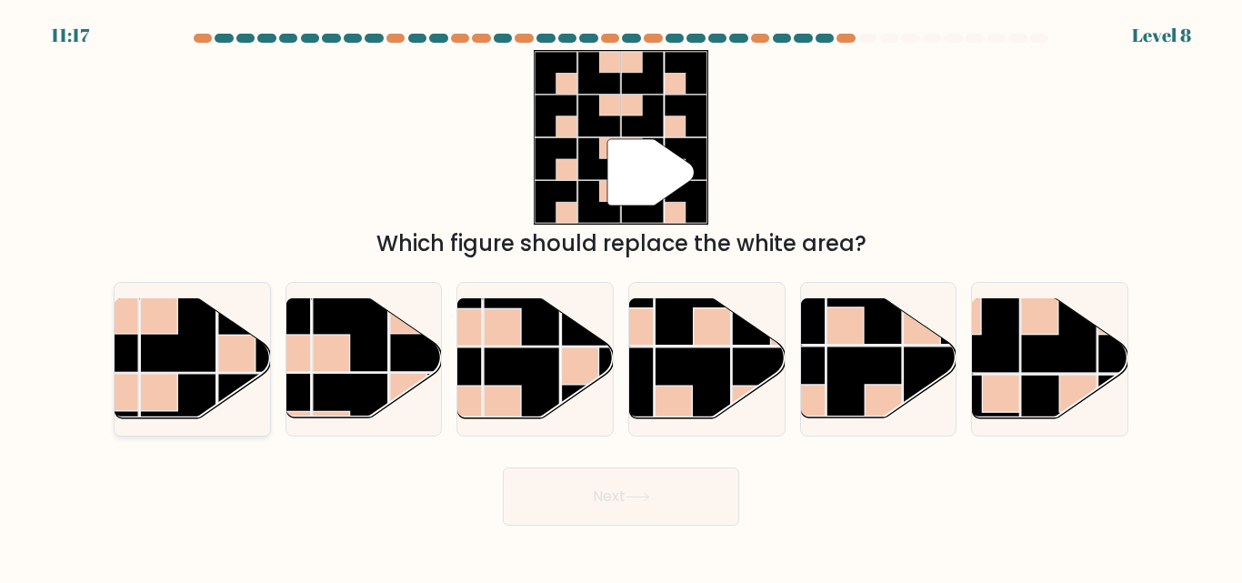
click at [191, 343] on rect at bounding box center [177, 333] width 75 height 75
click at [621, 296] on input "a." at bounding box center [621, 294] width 1 height 5
radio input "true"
click at [689, 490] on button "Next" at bounding box center [621, 496] width 236 height 58
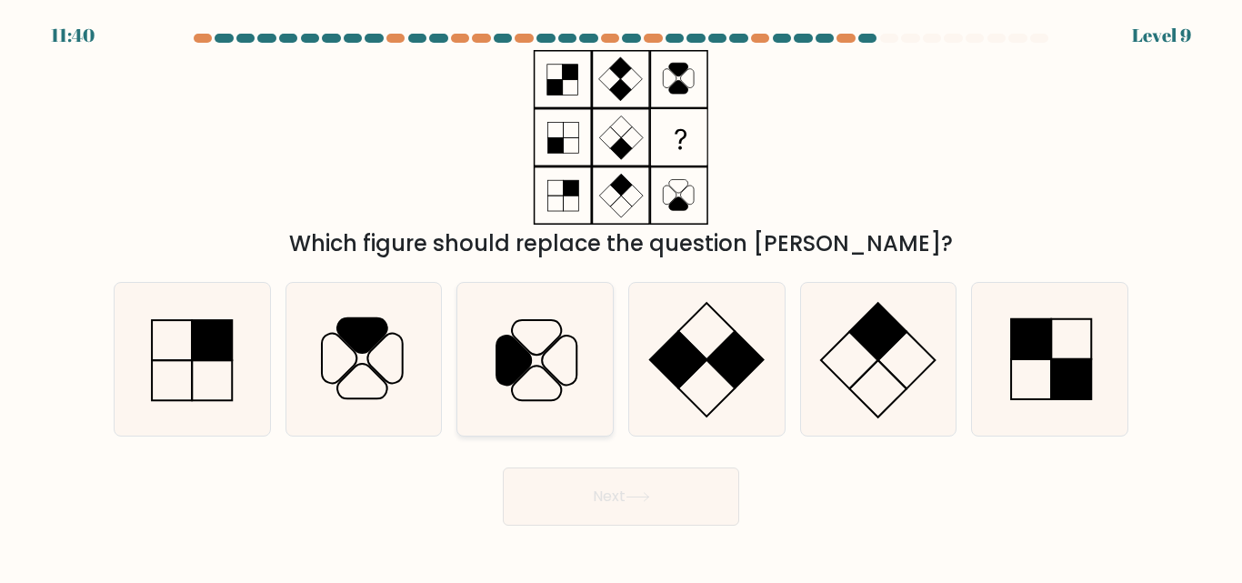
click at [528, 356] on icon at bounding box center [514, 360] width 35 height 49
click at [621, 296] on input "c." at bounding box center [621, 294] width 1 height 5
radio input "true"
click at [638, 483] on button "Next" at bounding box center [621, 496] width 236 height 58
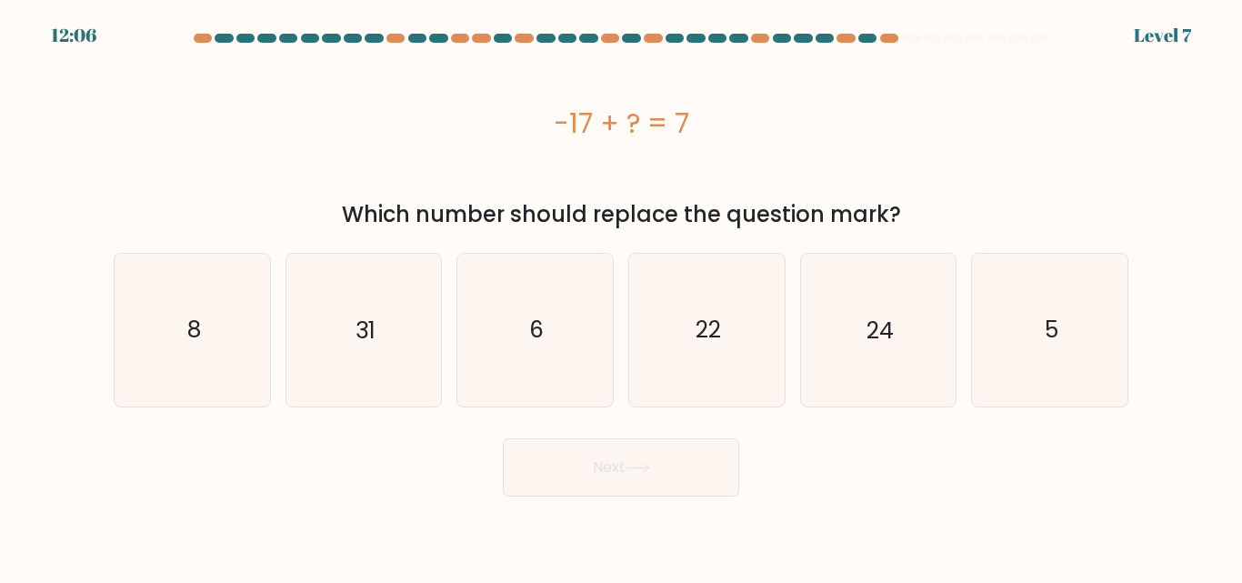
click at [1187, 136] on form "a. 8" at bounding box center [621, 265] width 1242 height 463
drag, startPoint x: 991, startPoint y: 163, endPoint x: 924, endPoint y: 307, distance: 159.5
click at [924, 307] on form "a. 8" at bounding box center [621, 265] width 1242 height 463
click at [924, 307] on icon "24" at bounding box center [878, 330] width 152 height 152
click at [622, 296] on input "e. 24" at bounding box center [621, 294] width 1 height 5
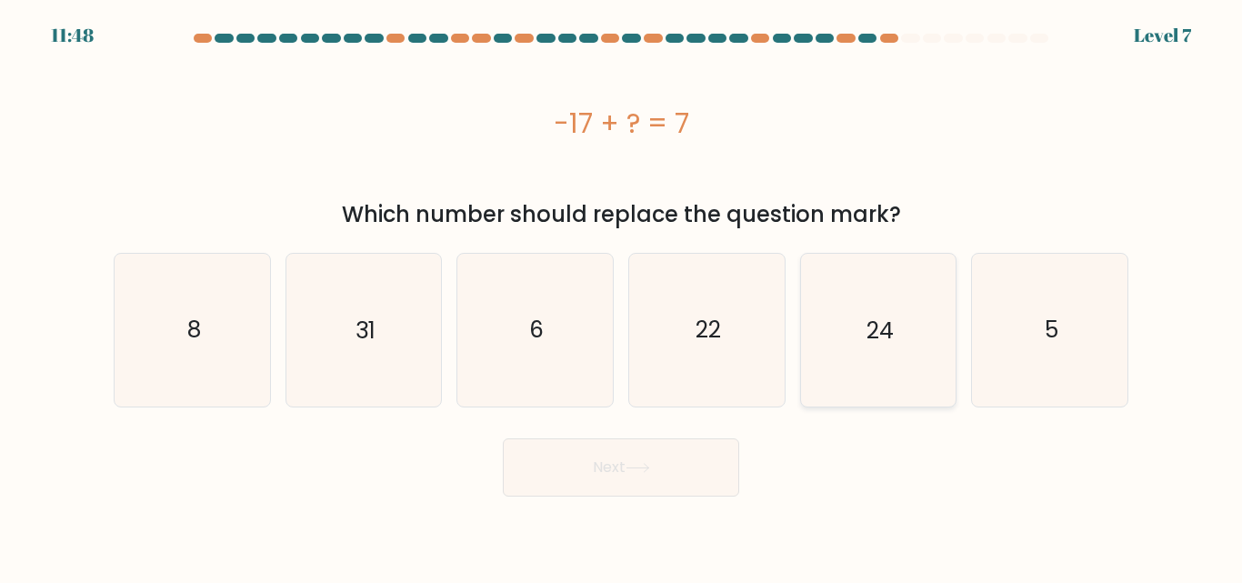
radio input "true"
click at [698, 450] on button "Next" at bounding box center [621, 467] width 236 height 58
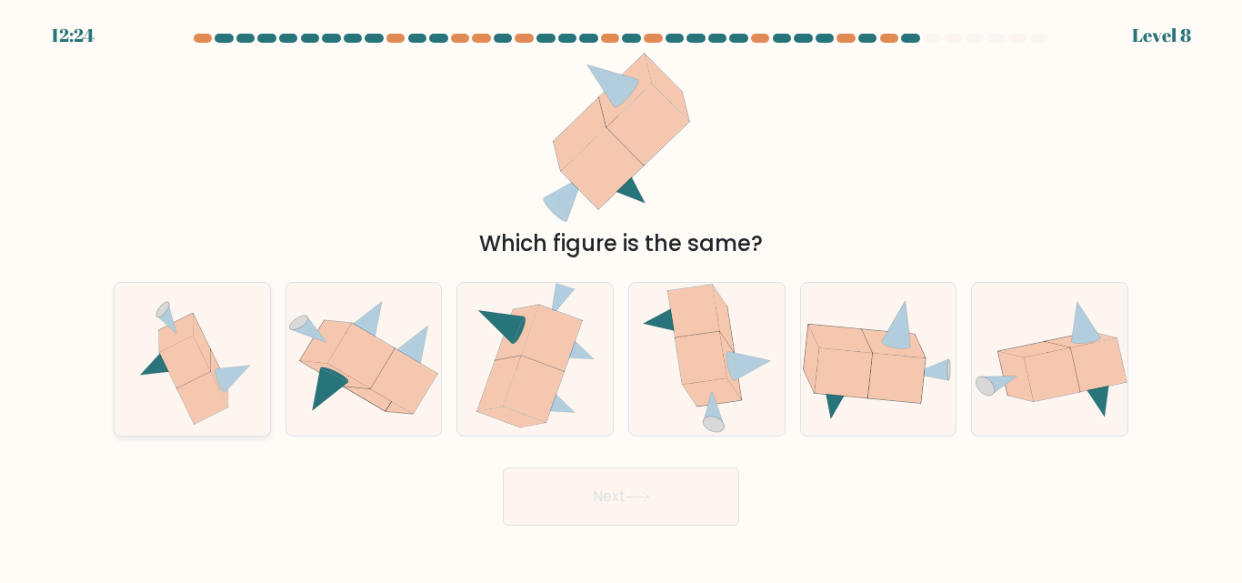
click at [236, 375] on icon at bounding box center [233, 379] width 35 height 27
click at [621, 296] on input "a." at bounding box center [621, 294] width 1 height 5
radio input "true"
click at [632, 498] on icon at bounding box center [638, 497] width 25 height 10
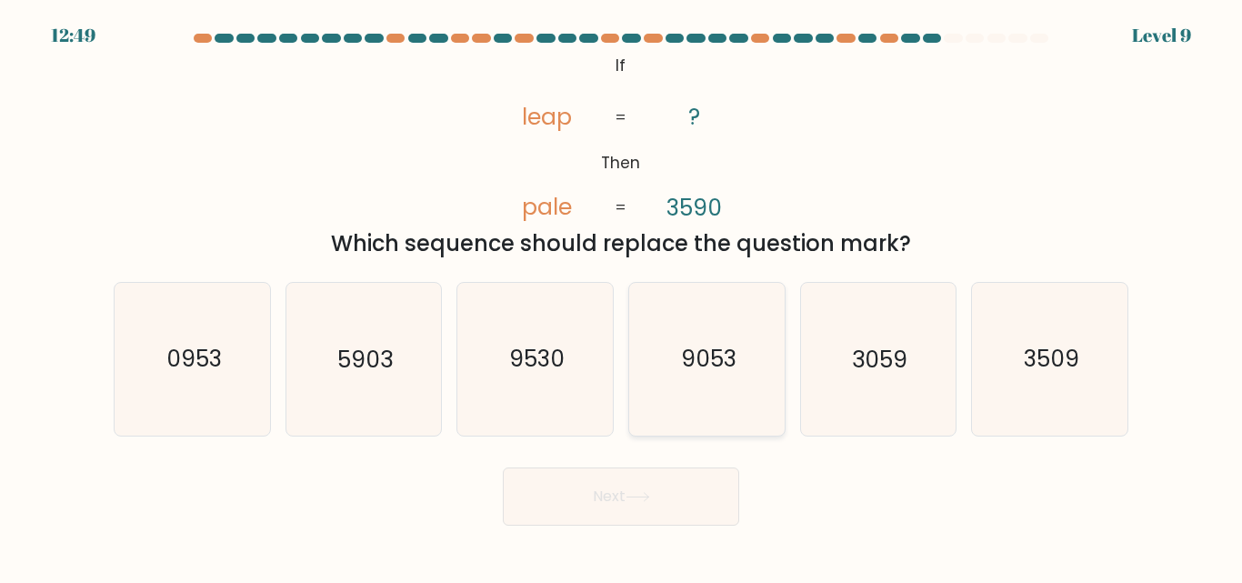
click at [693, 400] on icon "9053" at bounding box center [707, 359] width 152 height 152
click at [622, 296] on input "d. 9053" at bounding box center [621, 294] width 1 height 5
radio input "true"
click at [688, 477] on button "Next" at bounding box center [621, 496] width 236 height 58
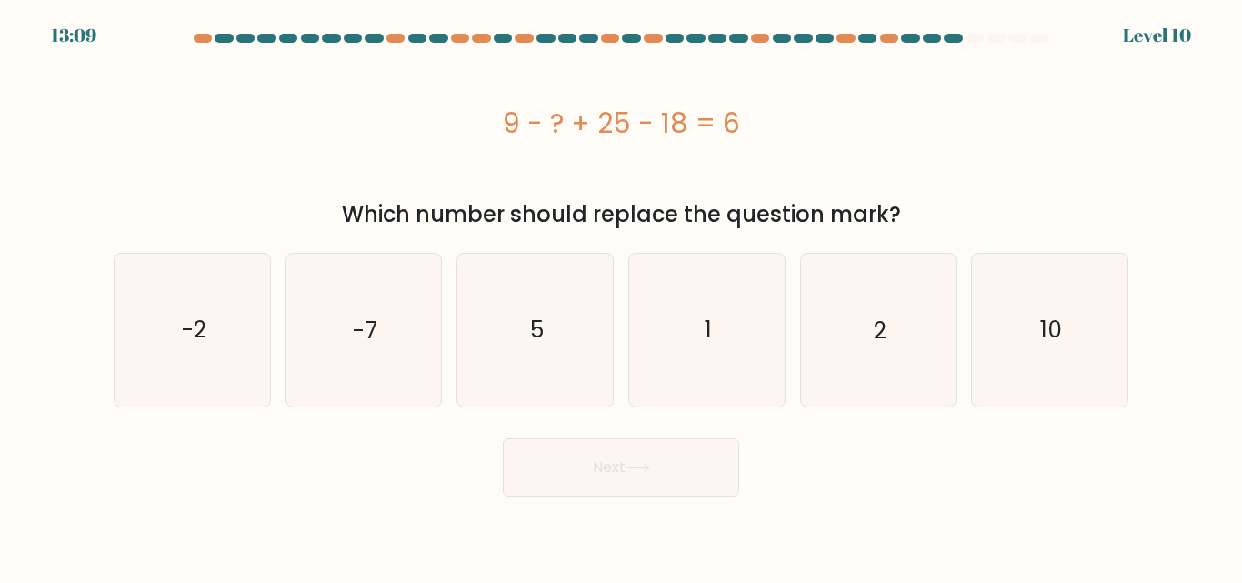
click at [1110, 129] on div "9 - ? + 25 - 18 = 6" at bounding box center [621, 123] width 1015 height 41
click at [1059, 103] on div "9 - ? + 25 - 18 = 6" at bounding box center [621, 123] width 1015 height 41
click at [1084, 286] on icon "10" at bounding box center [1050, 330] width 152 height 152
click at [622, 292] on input "f. 10" at bounding box center [621, 294] width 1 height 5
radio input "true"
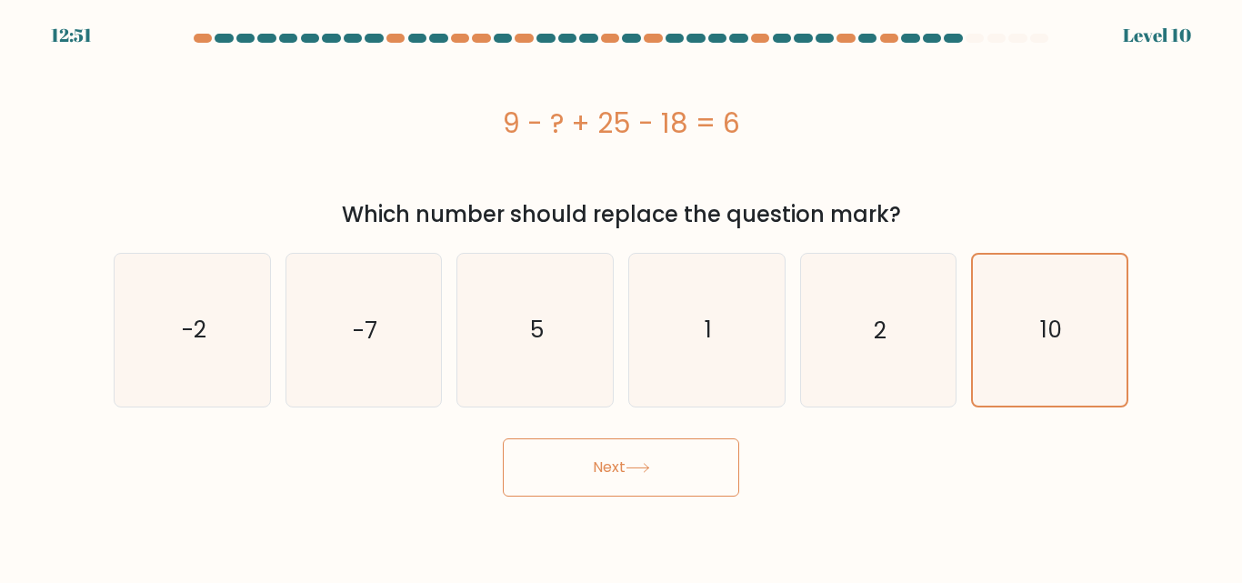
click at [625, 457] on button "Next" at bounding box center [621, 467] width 236 height 58
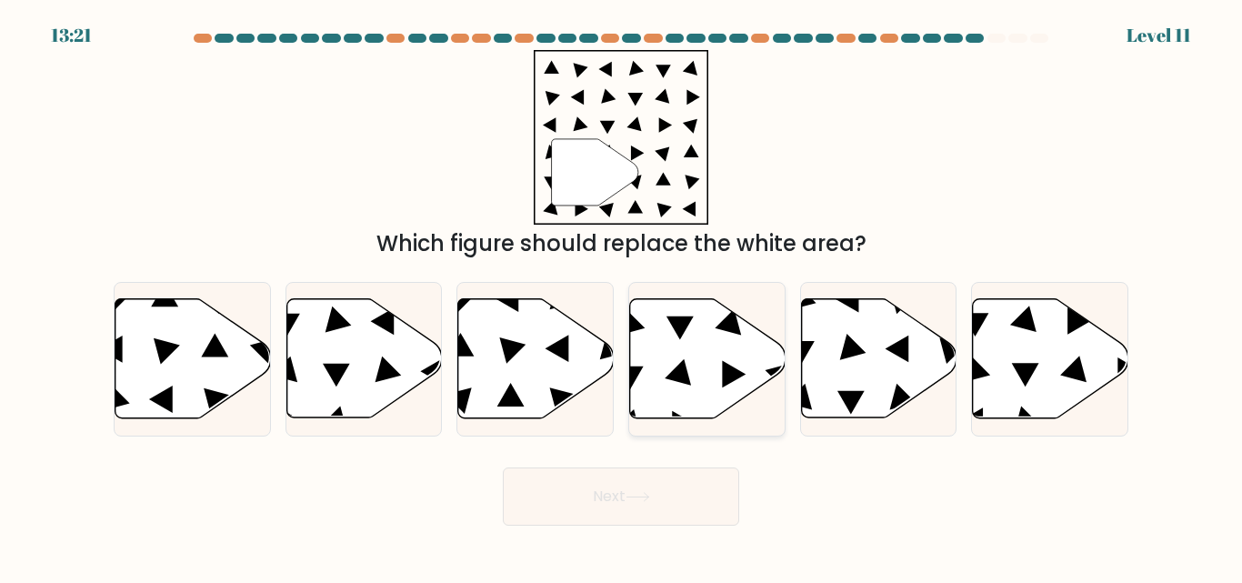
click at [704, 336] on icon at bounding box center [708, 358] width 156 height 119
click at [622, 296] on input "d." at bounding box center [621, 294] width 1 height 5
radio input "true"
click at [661, 486] on button "Next" at bounding box center [621, 496] width 236 height 58
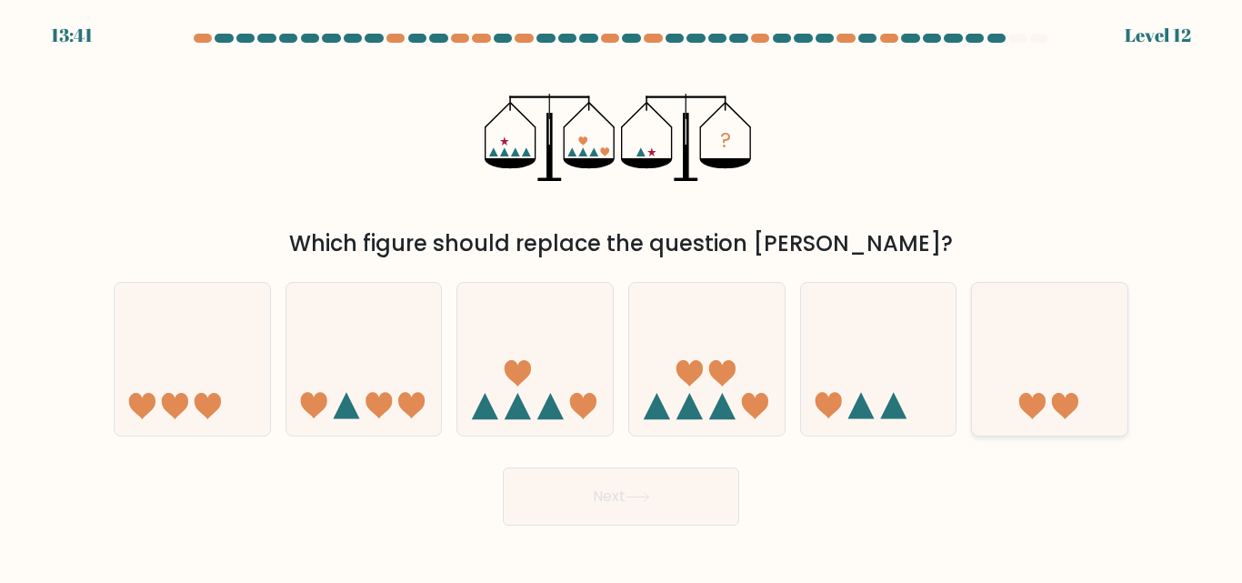
click at [1106, 349] on icon at bounding box center [1050, 359] width 156 height 128
click at [622, 296] on input "f." at bounding box center [621, 294] width 1 height 5
radio input "true"
click at [634, 517] on button "Next" at bounding box center [621, 496] width 236 height 58
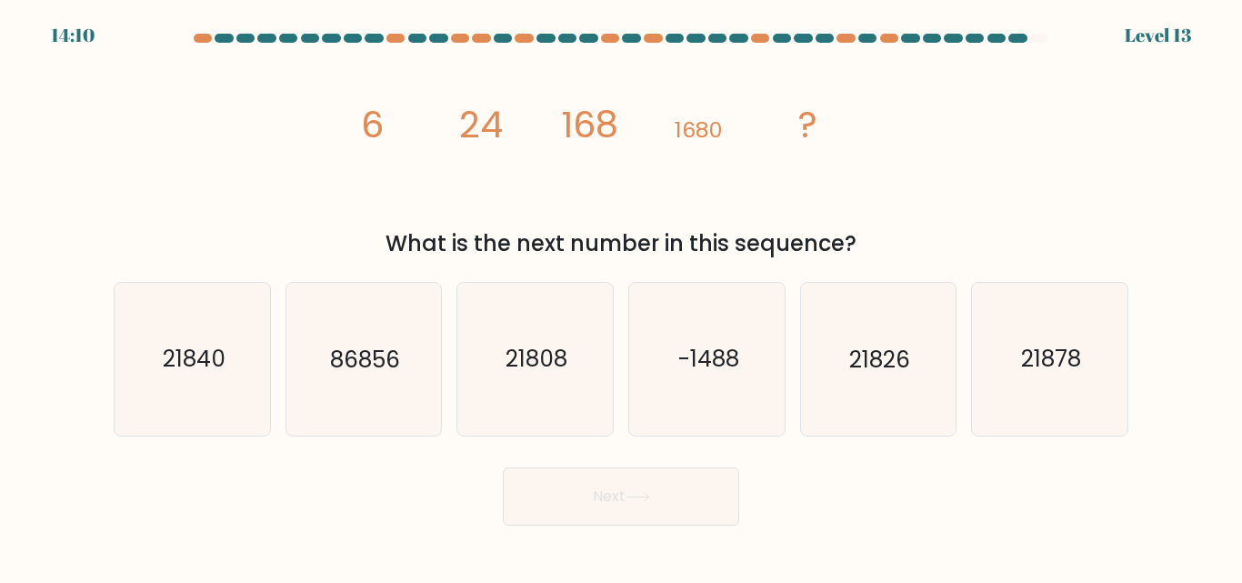
click at [1097, 127] on div "image/svg+xml 6 24 168 1680 ? What is the next number in this sequence?" at bounding box center [621, 155] width 1037 height 210
click at [198, 383] on icon "21840" at bounding box center [192, 359] width 152 height 152
click at [621, 296] on input "a. 21840" at bounding box center [621, 294] width 1 height 5
radio input "true"
click at [678, 507] on button "Next" at bounding box center [621, 496] width 236 height 58
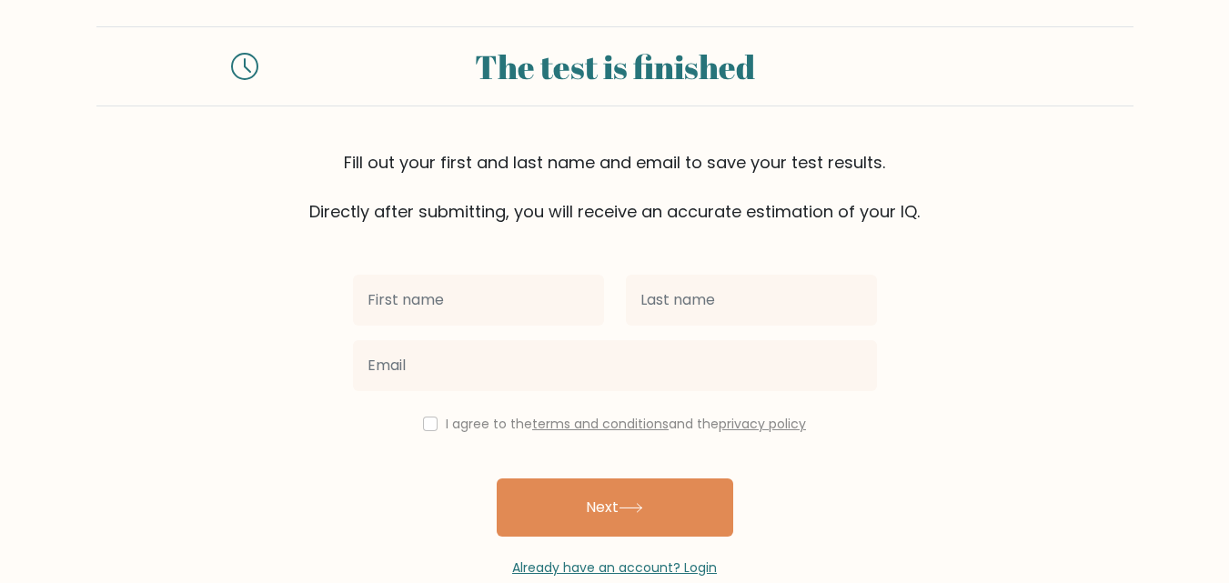
scroll to position [13, 0]
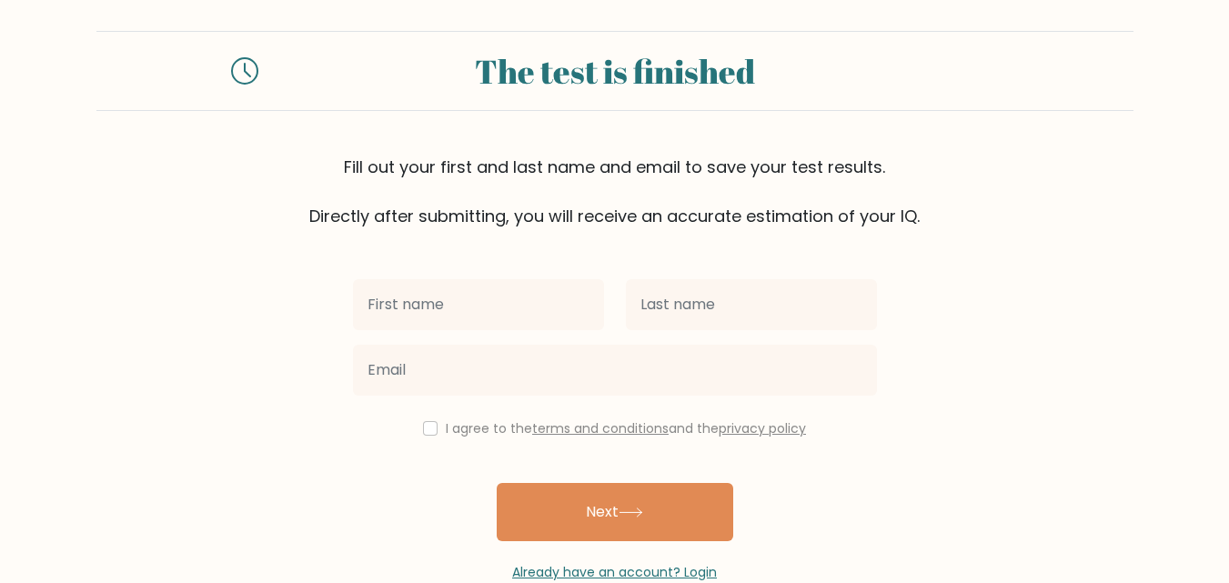
drag, startPoint x: 0, startPoint y: 0, endPoint x: 478, endPoint y: 311, distance: 570.6
click at [478, 311] on input "text" at bounding box center [478, 304] width 251 height 51
type input "Markéta"
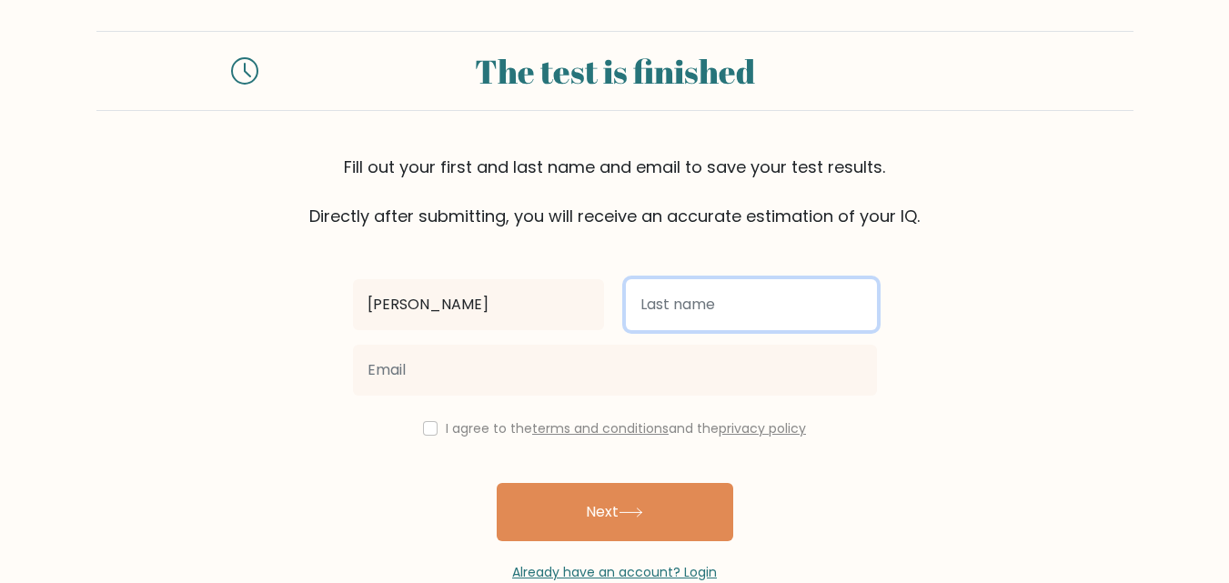
click at [721, 300] on input "text" at bounding box center [751, 304] width 251 height 51
type input "Švecová"
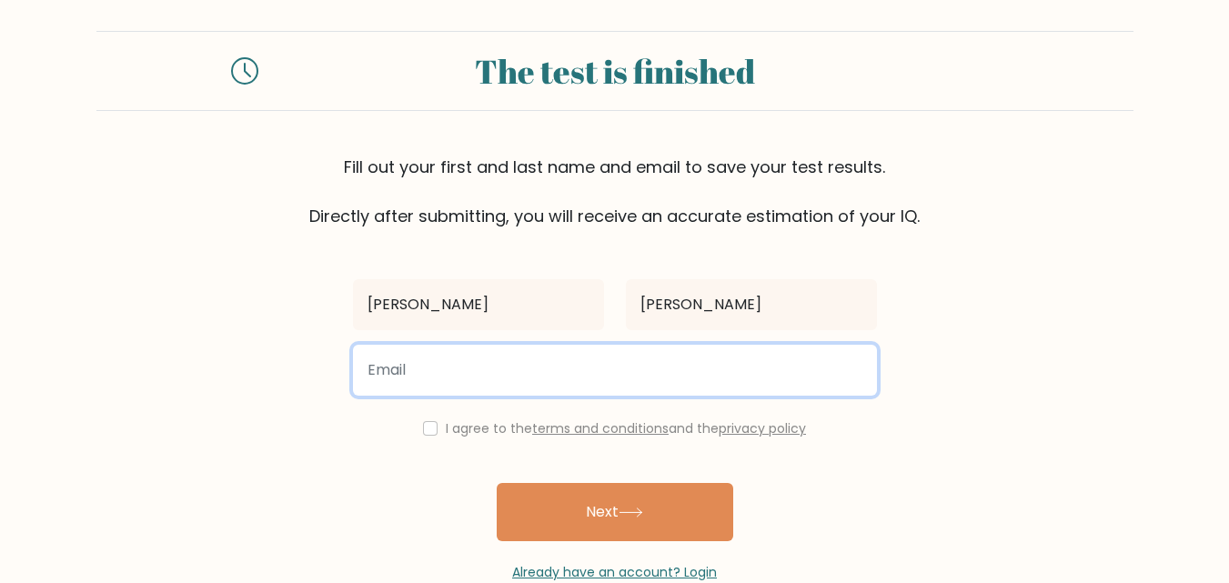
click at [648, 376] on input "email" at bounding box center [615, 370] width 524 height 51
type input "market.svec2325@gmail.com"
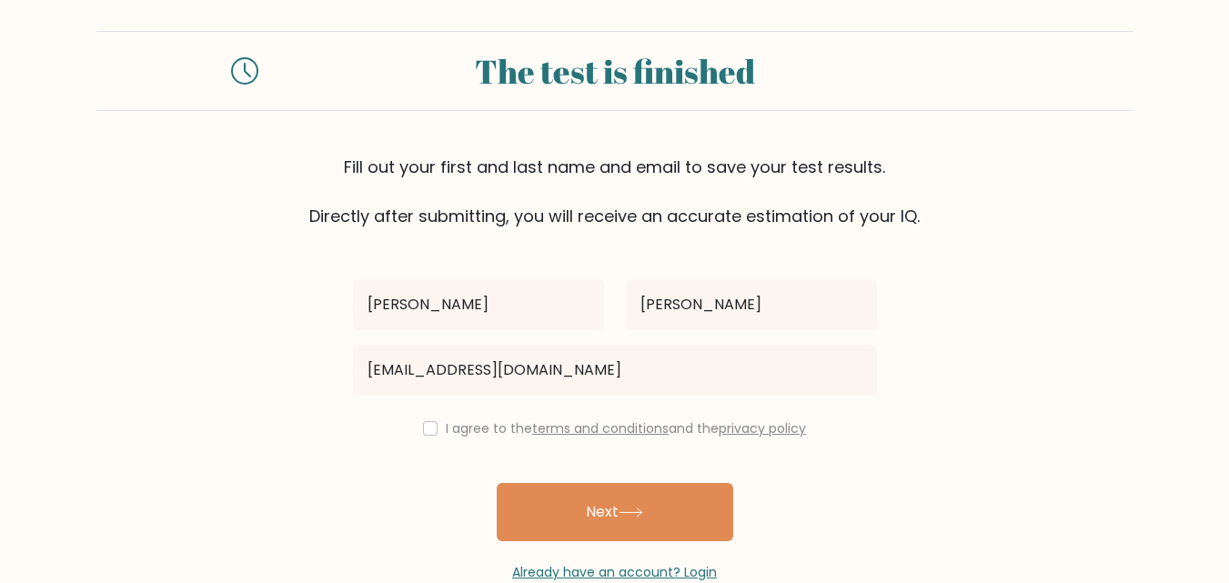
click at [430, 420] on div "I agree to the terms and conditions and the privacy policy" at bounding box center [615, 428] width 546 height 22
click at [430, 432] on input "checkbox" at bounding box center [430, 428] width 15 height 15
checkbox input "true"
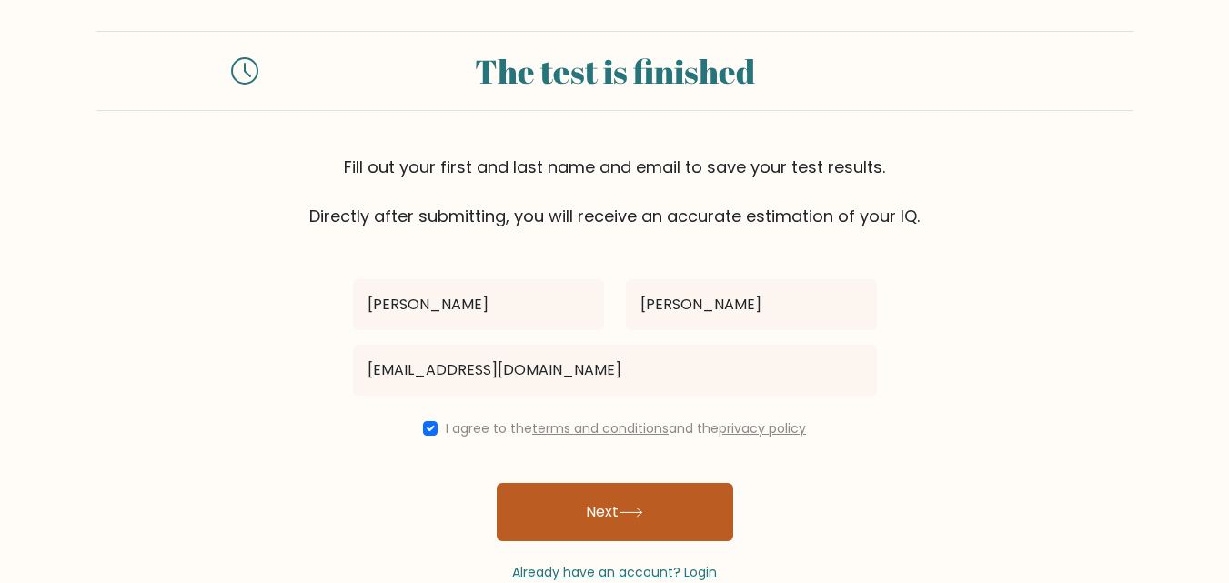
click at [606, 510] on button "Next" at bounding box center [615, 512] width 236 height 58
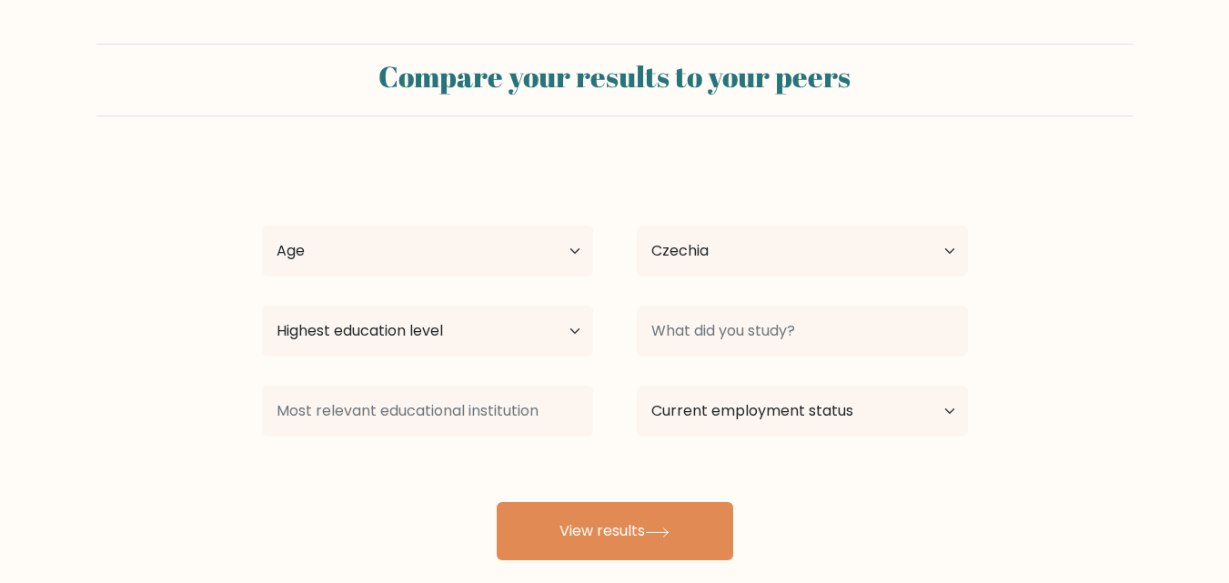
select select "CZ"
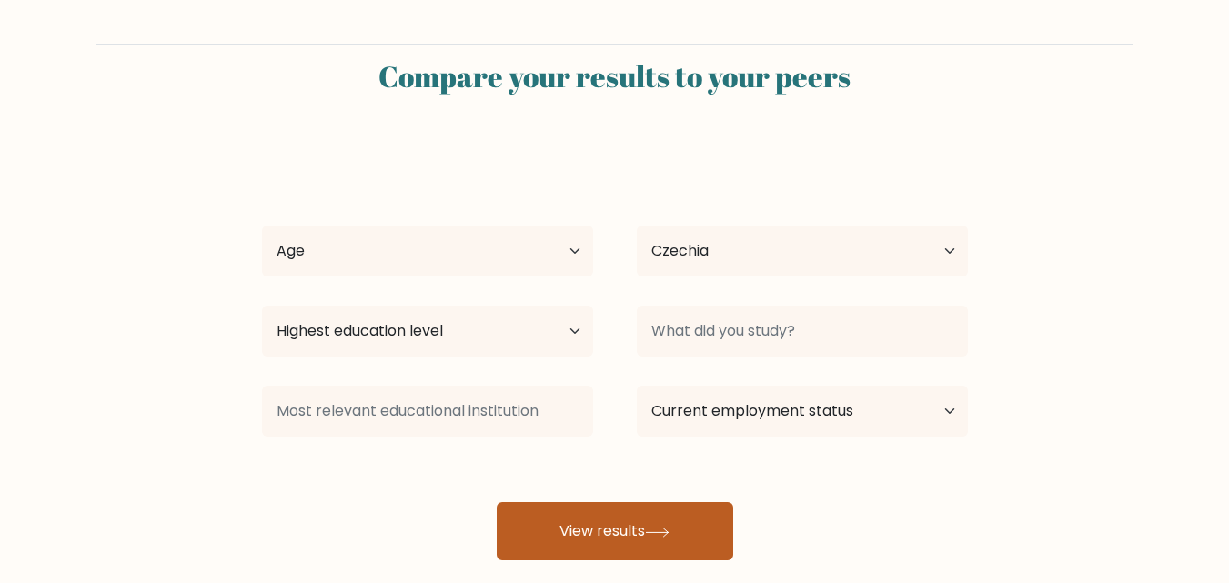
click at [612, 518] on button "View results" at bounding box center [615, 531] width 236 height 58
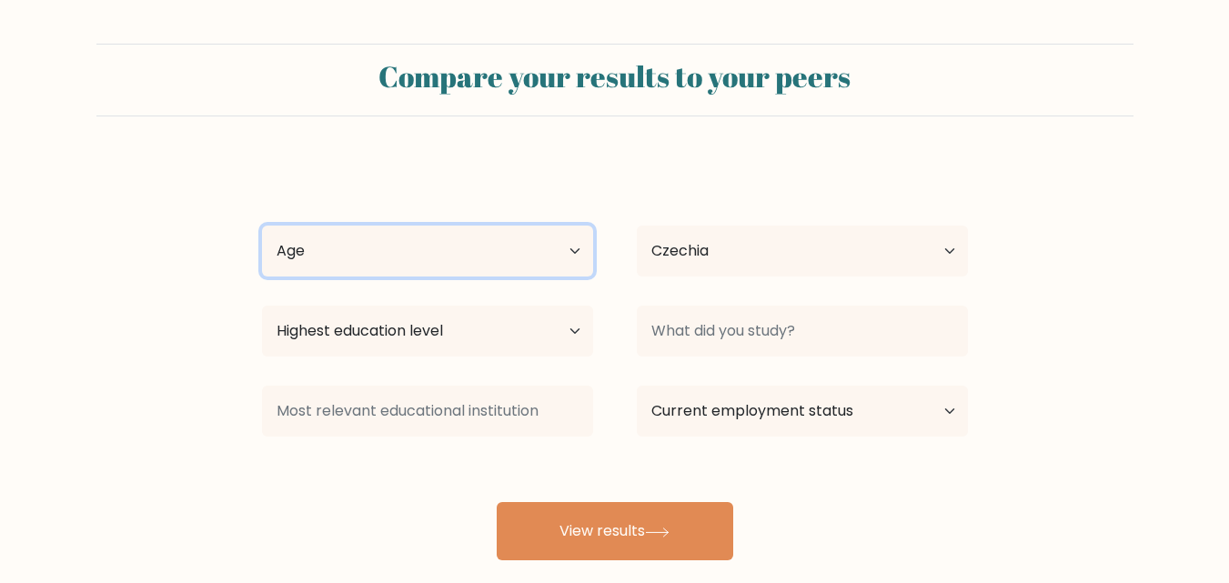
click at [515, 238] on select "Age Under 18 years old 18-24 years old 25-34 years old 35-44 years old 45-54 ye…" at bounding box center [427, 251] width 331 height 51
select select "25_34"
click at [262, 226] on select "Age Under 18 years old 18-24 years old 25-34 years old 35-44 years old 45-54 ye…" at bounding box center [427, 251] width 331 height 51
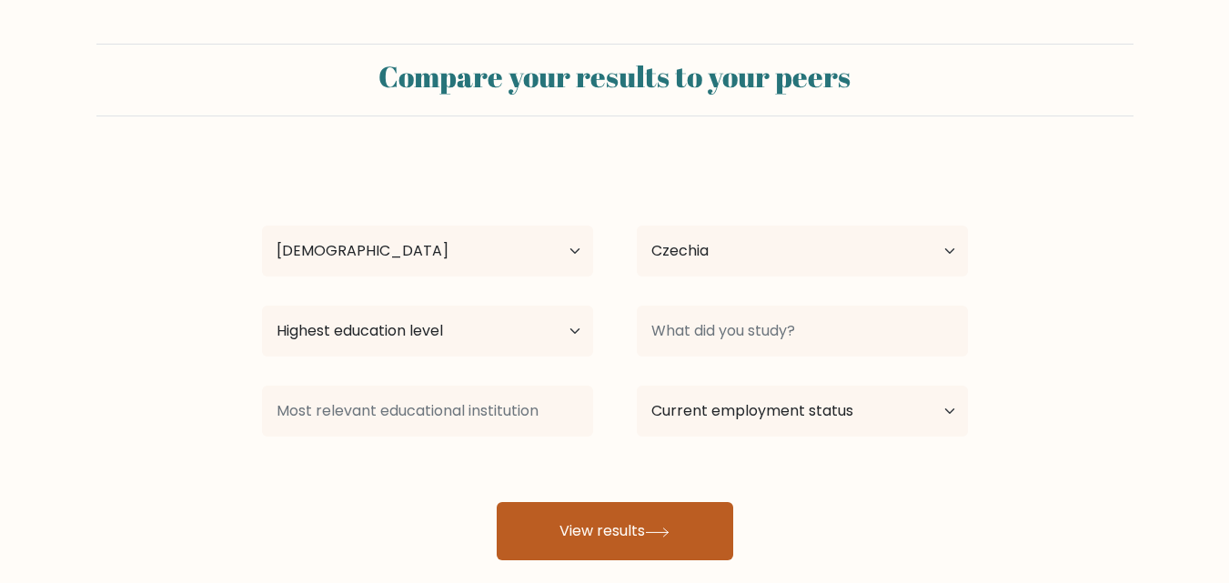
click at [618, 513] on button "View results" at bounding box center [615, 531] width 236 height 58
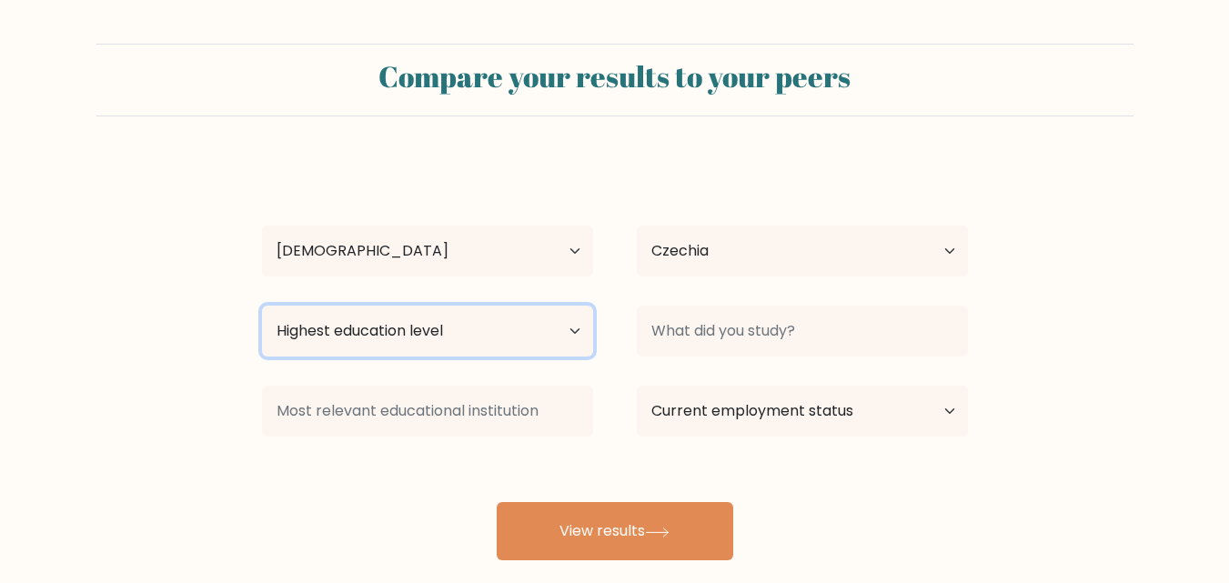
click at [479, 334] on select "Highest education level No schooling Primary Lower Secondary Upper Secondary Oc…" at bounding box center [427, 331] width 331 height 51
select select "lower_secondary"
click at [262, 306] on select "Highest education level No schooling Primary Lower Secondary Upper Secondary Oc…" at bounding box center [427, 331] width 331 height 51
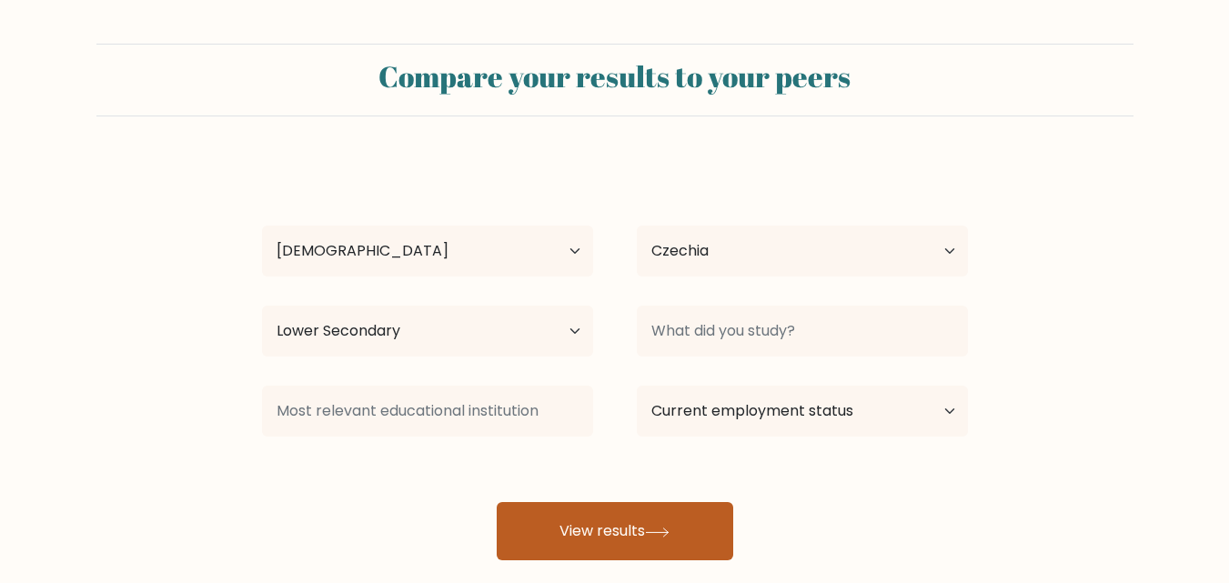
click at [587, 520] on button "View results" at bounding box center [615, 531] width 236 height 58
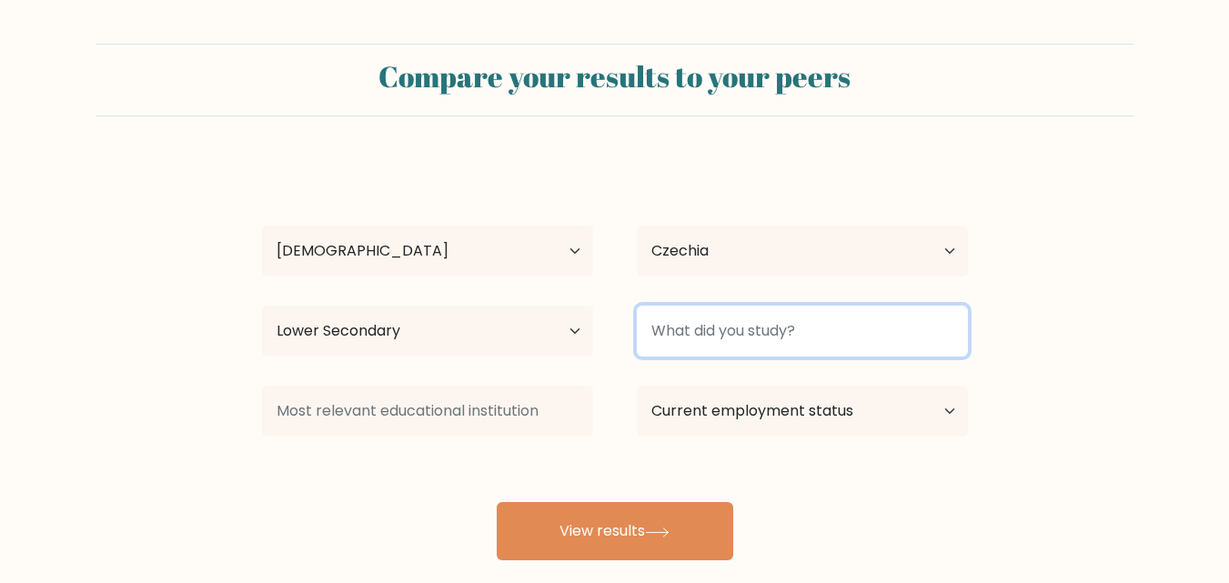
click at [848, 309] on input at bounding box center [802, 331] width 331 height 51
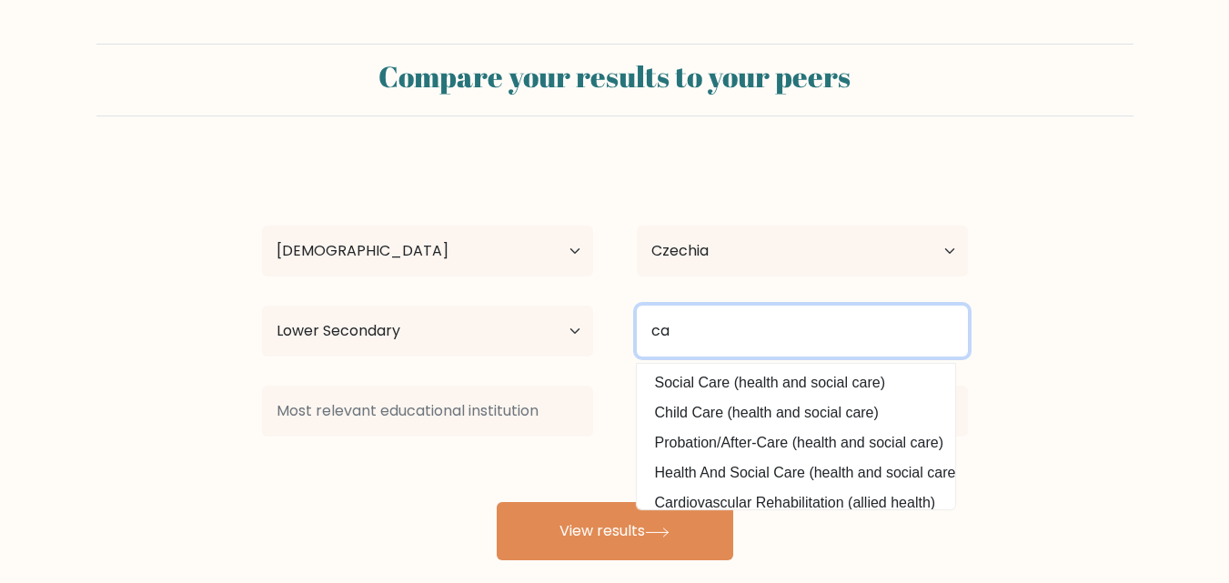
type input "c"
type input "a"
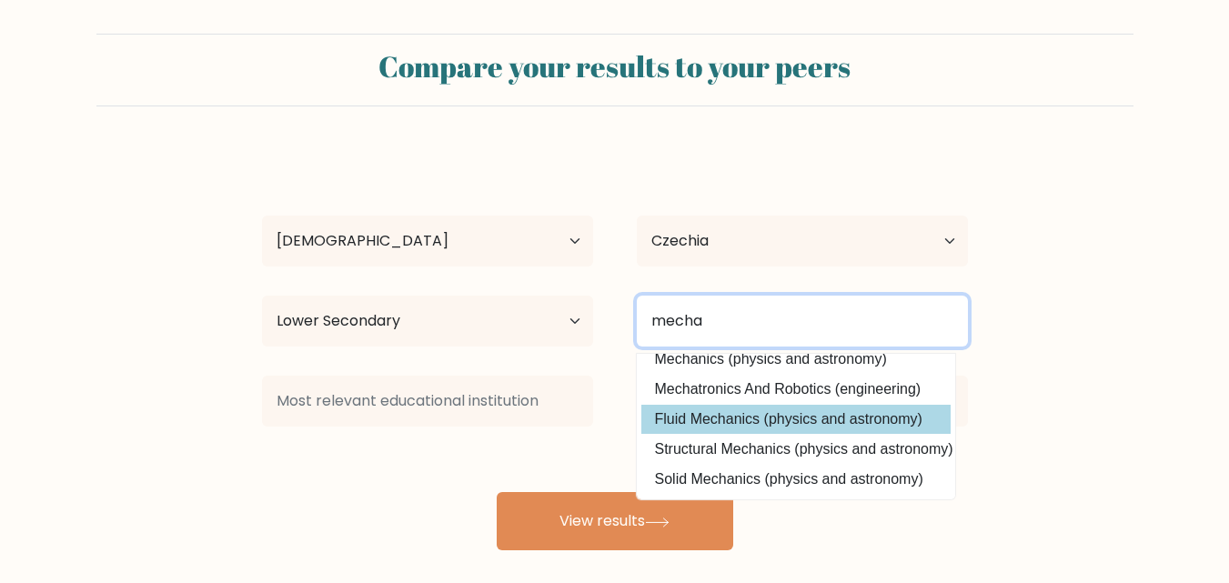
scroll to position [12, 0]
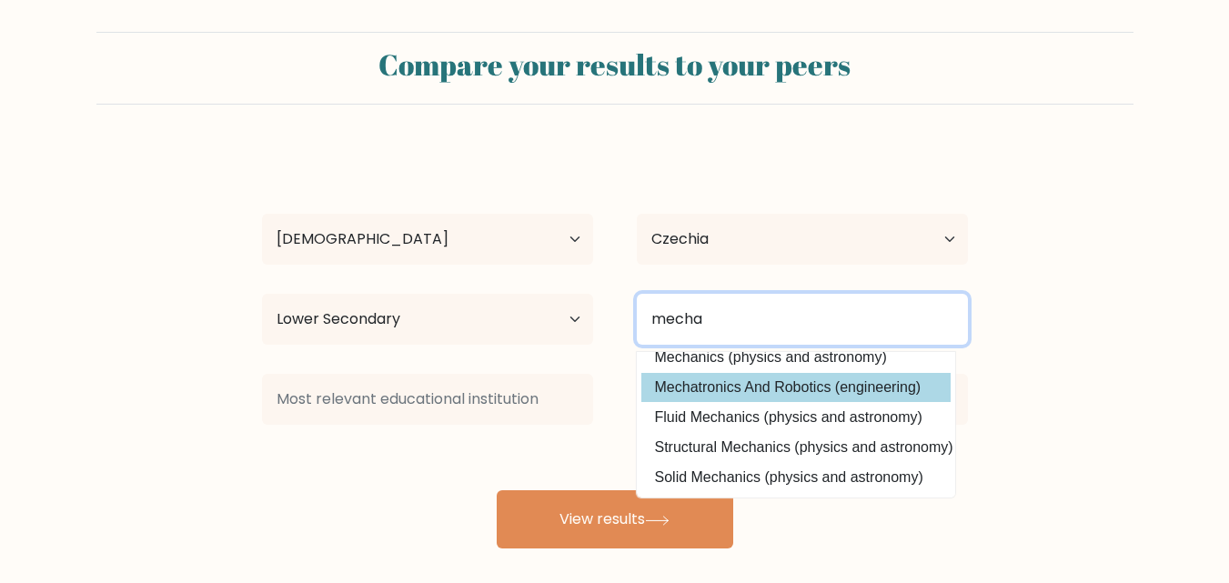
type input "mecha"
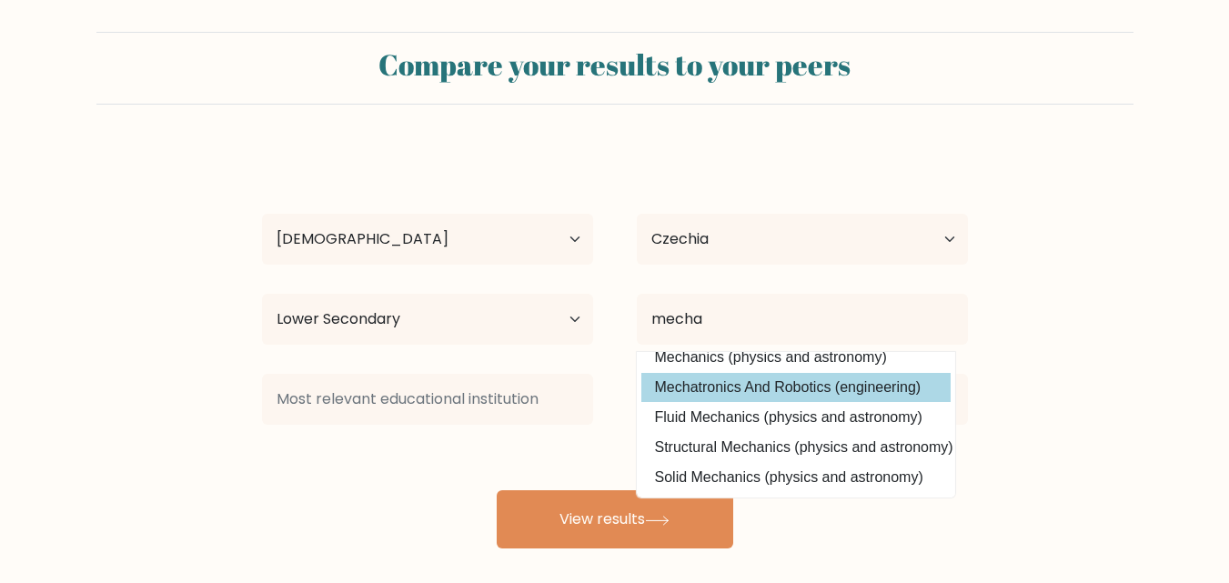
click at [812, 370] on div "Markéta Švecová Age Under 18 years old 18-24 years old 25-34 years old 35-44 ye…" at bounding box center [615, 348] width 728 height 400
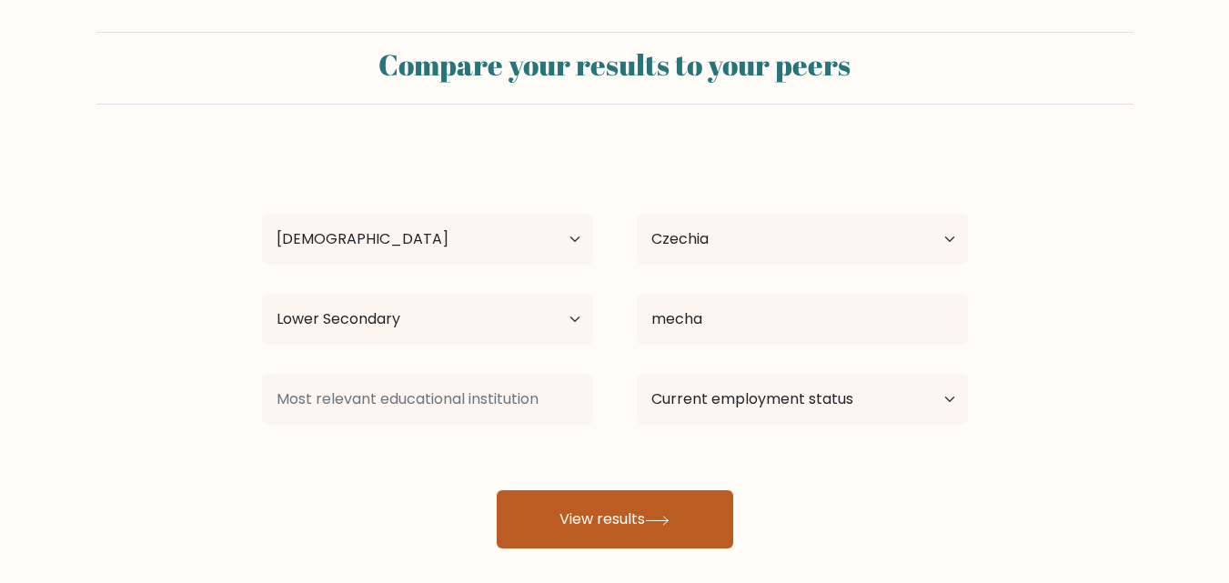
click at [652, 539] on button "View results" at bounding box center [615, 519] width 236 height 58
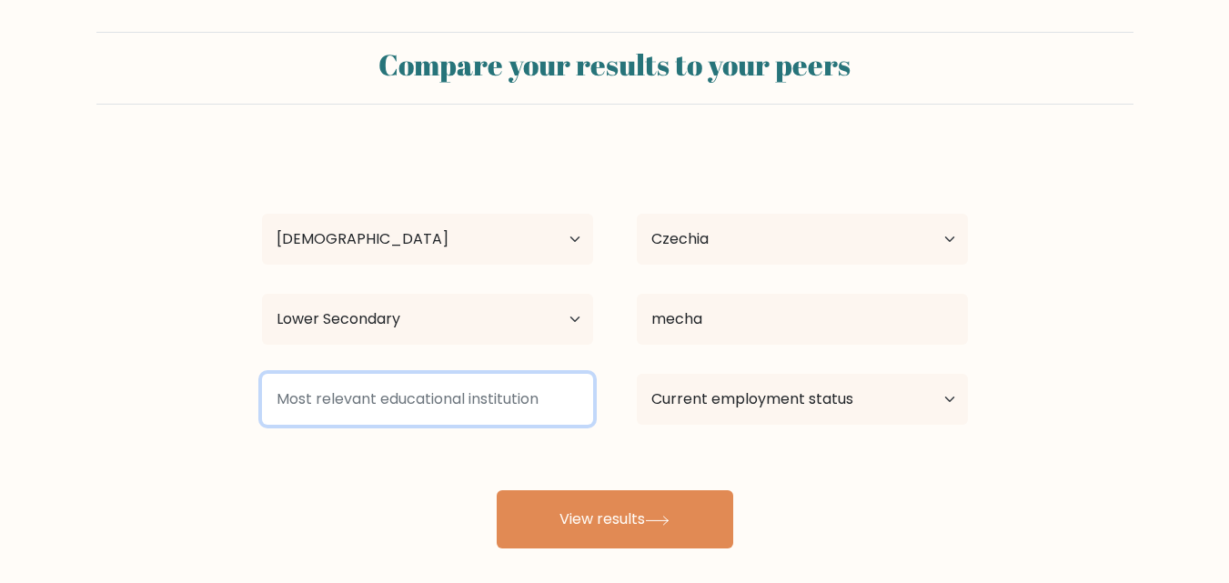
click at [452, 404] on input at bounding box center [427, 399] width 331 height 51
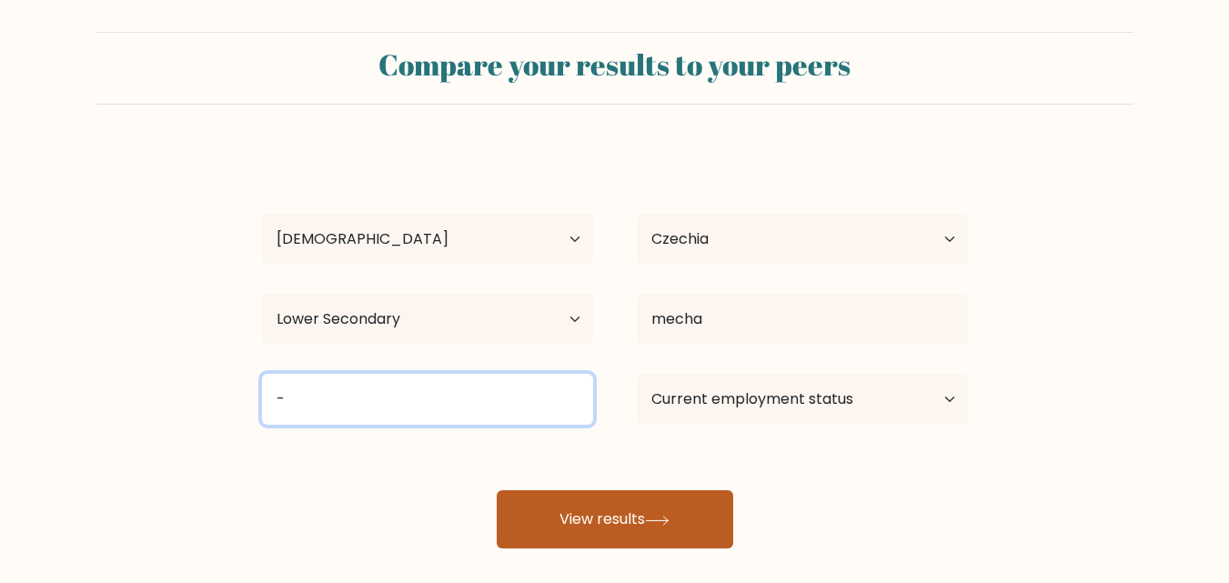
type input "-"
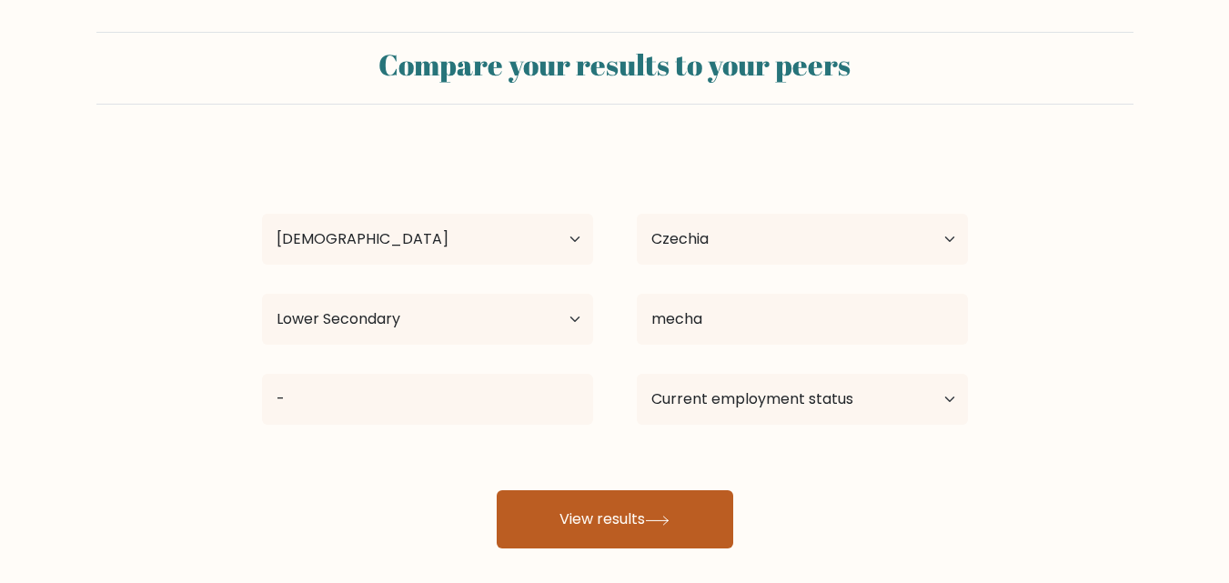
click at [609, 514] on button "View results" at bounding box center [615, 519] width 236 height 58
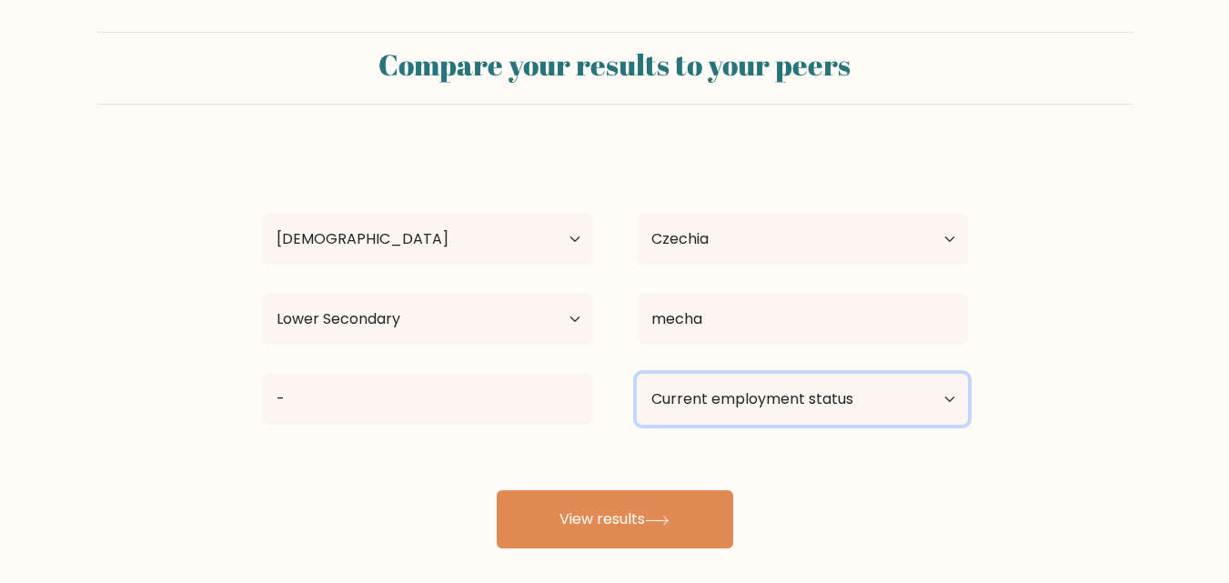
click at [836, 391] on select "Current employment status Employed Student Retired Other / prefer not to answer" at bounding box center [802, 399] width 331 height 51
select select "employed"
click at [637, 374] on select "Current employment status Employed Student Retired Other / prefer not to answer" at bounding box center [802, 399] width 331 height 51
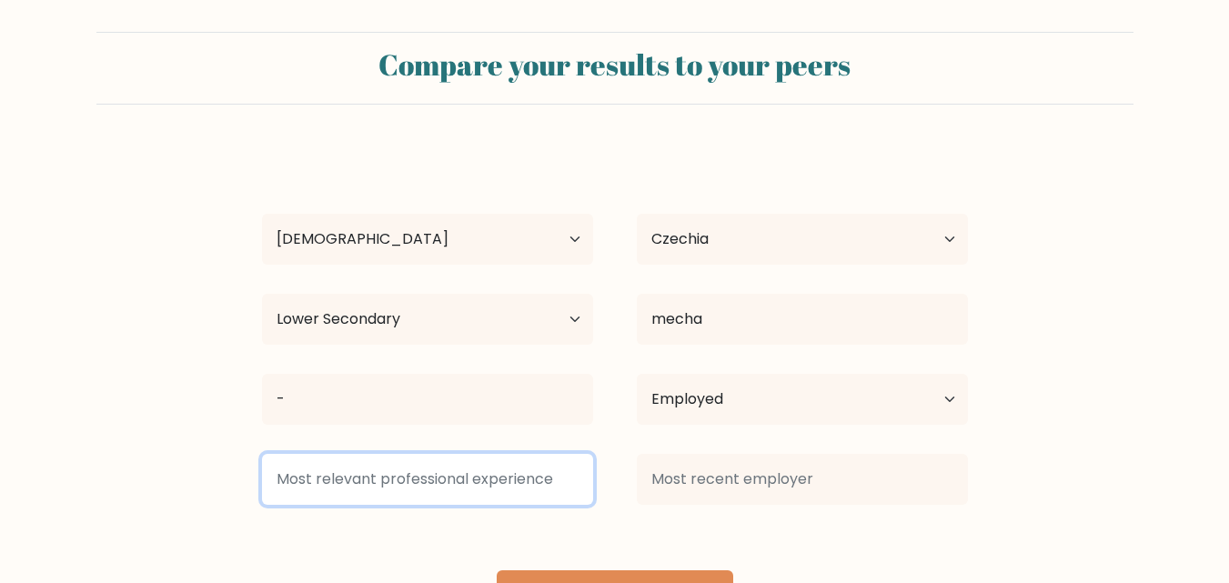
click at [550, 499] on input at bounding box center [427, 479] width 331 height 51
type input "-"
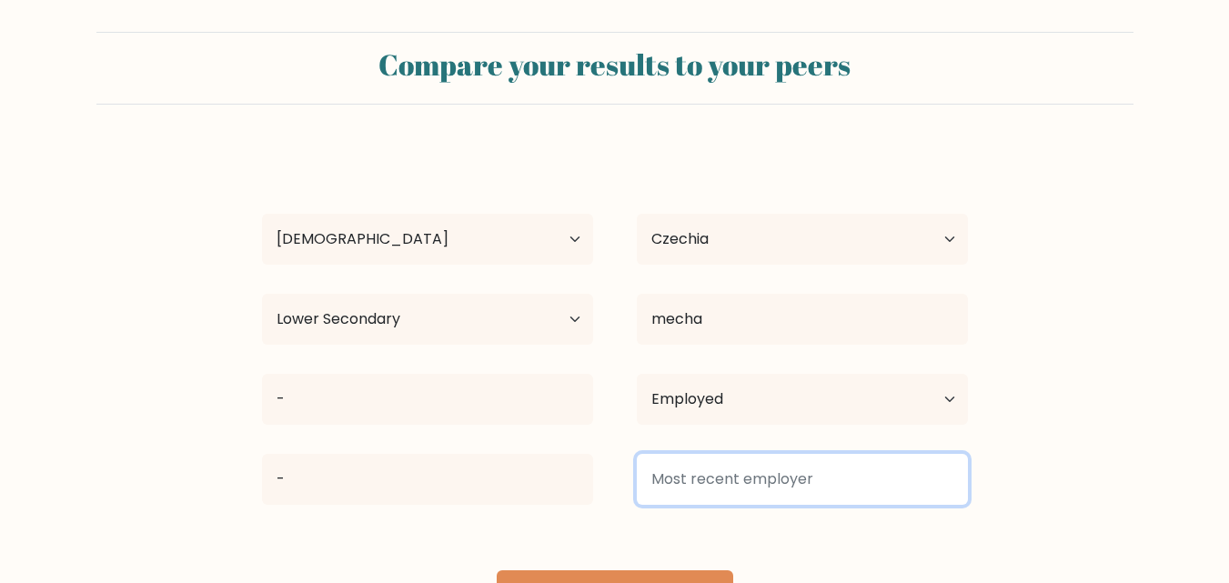
click at [724, 478] on input at bounding box center [802, 479] width 331 height 51
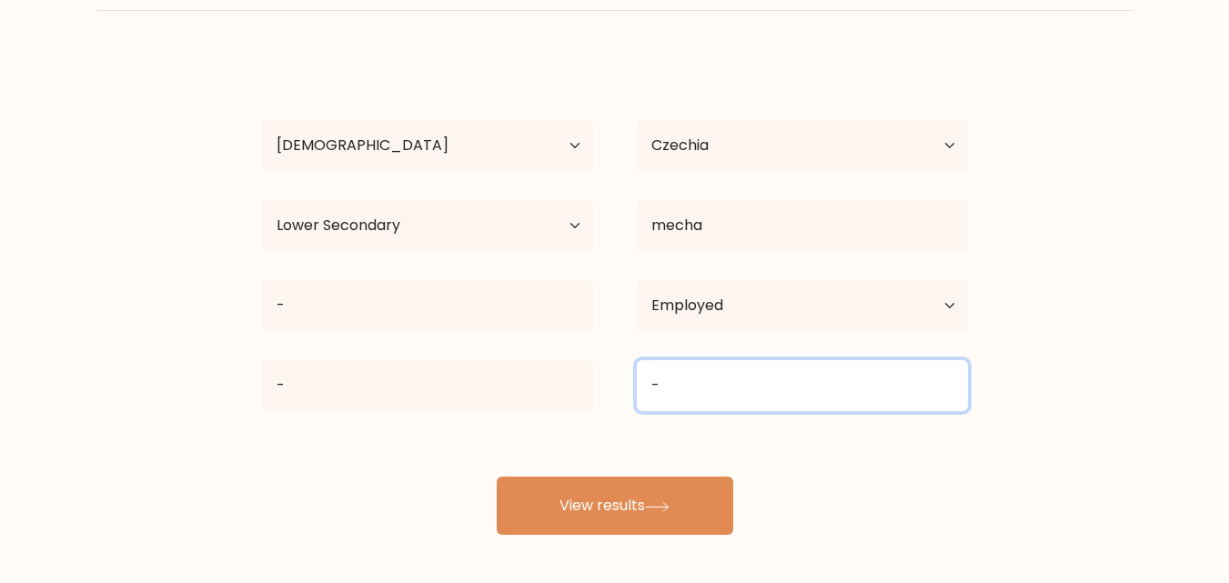
scroll to position [106, 0]
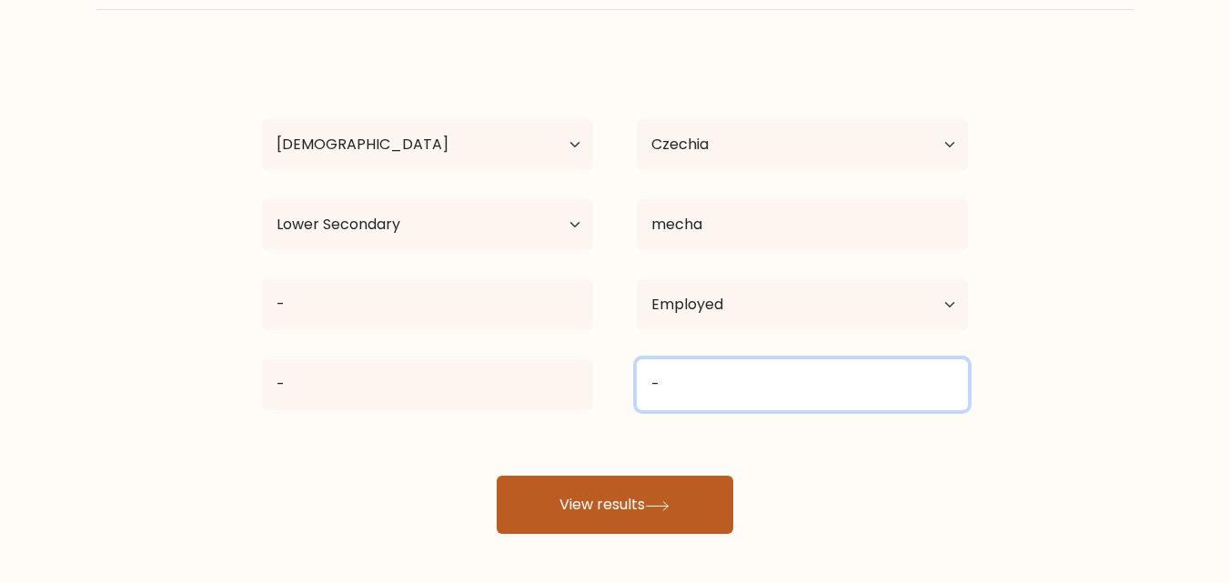
type input "-"
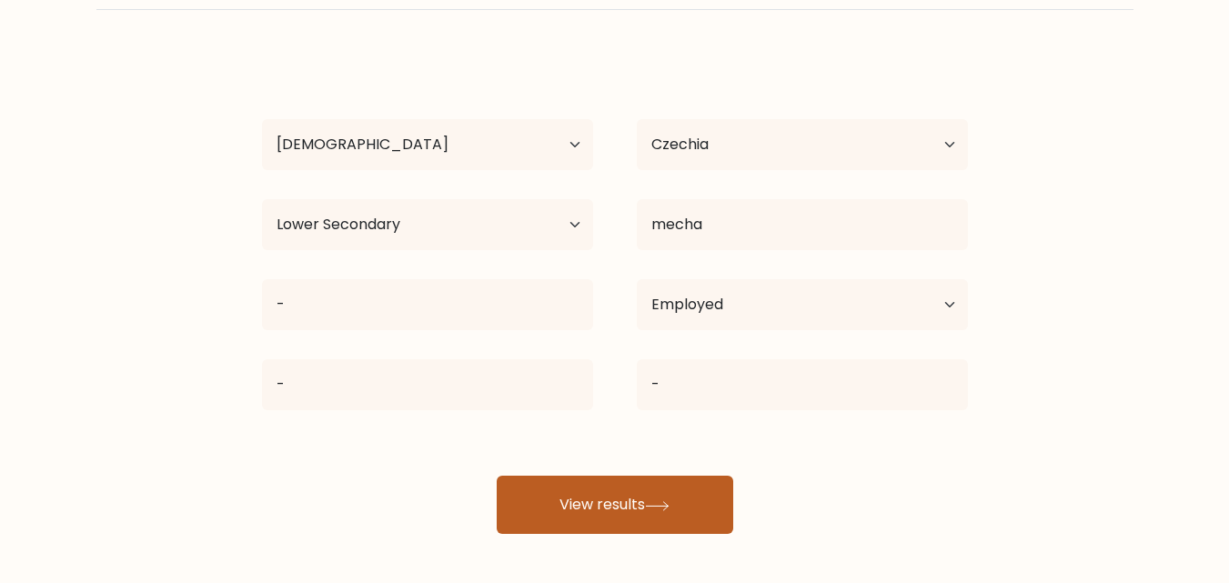
click at [674, 489] on button "View results" at bounding box center [615, 505] width 236 height 58
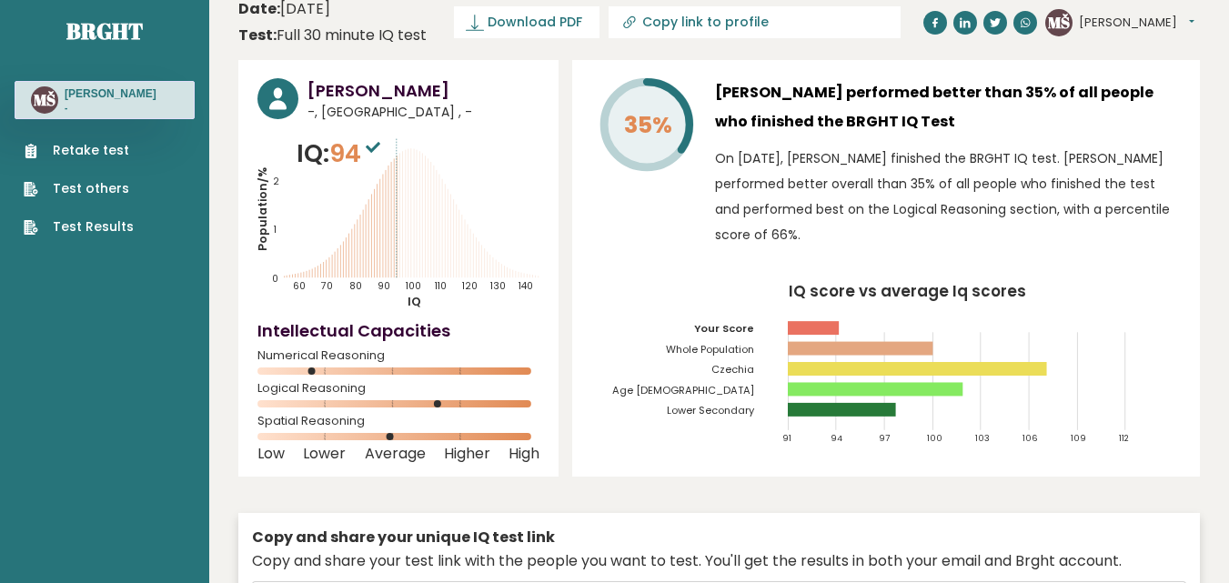
scroll to position [18, 0]
